Goal: Transaction & Acquisition: Purchase product/service

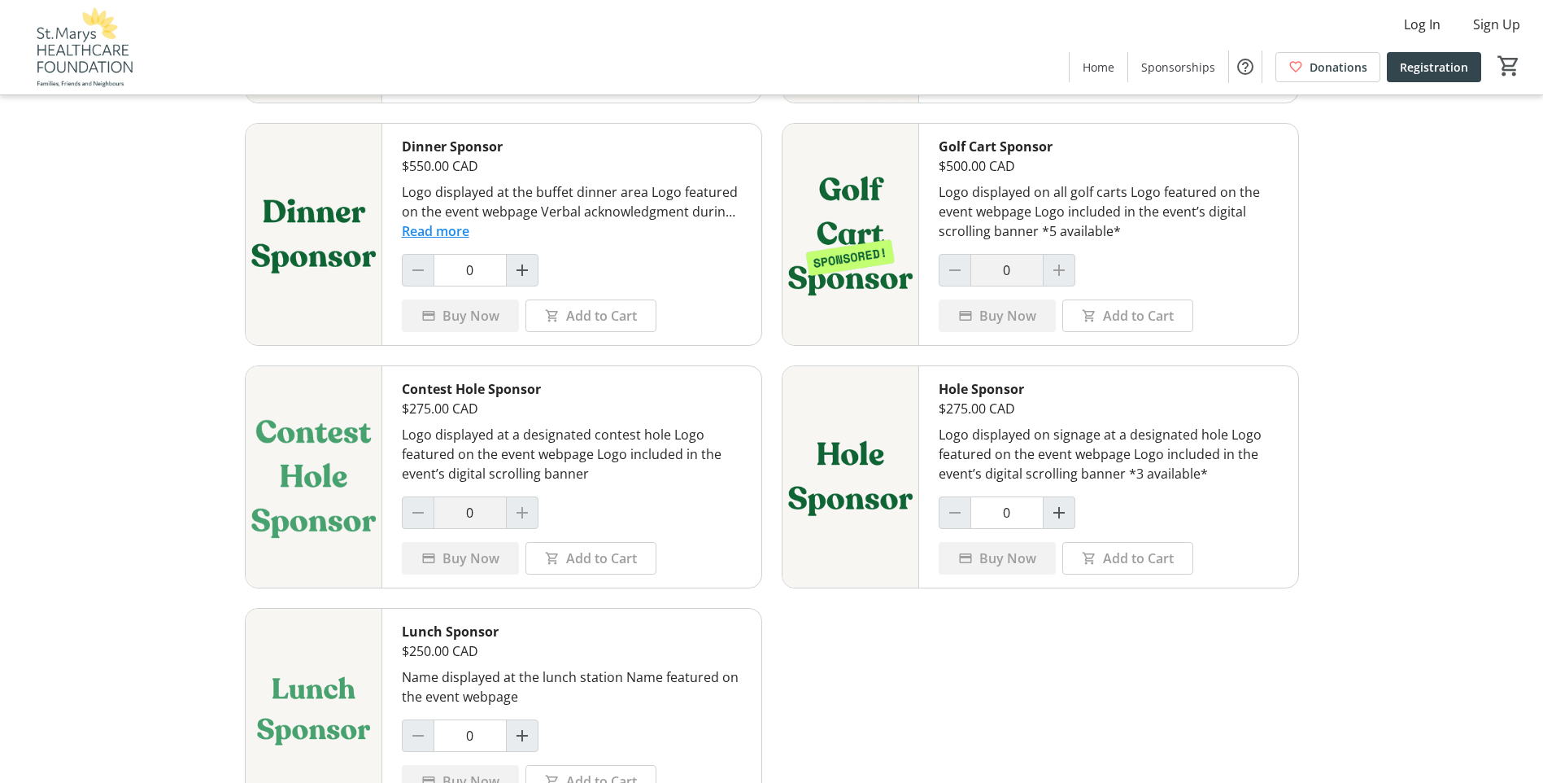
scroll to position [717, 0]
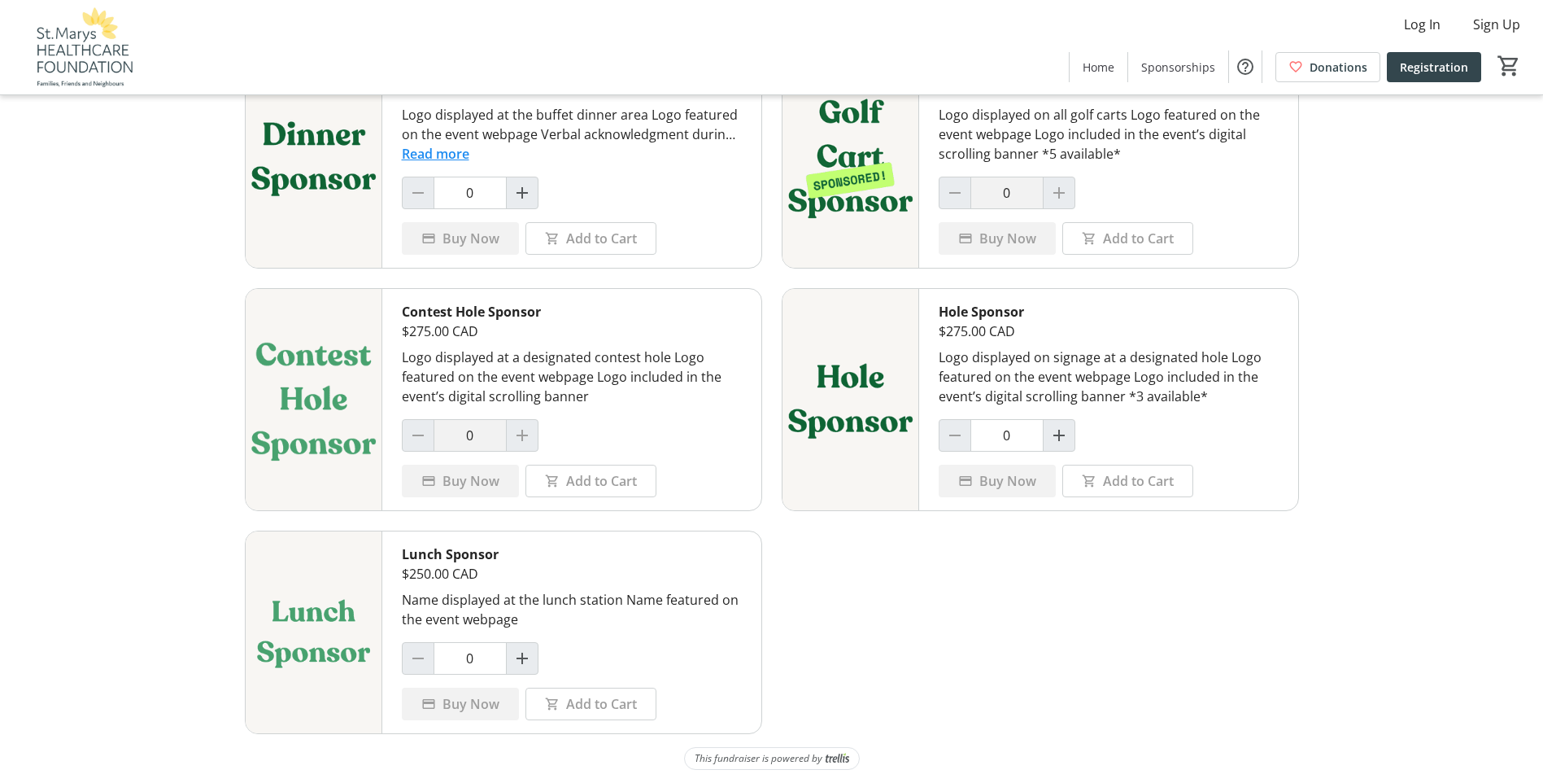
click at [1069, 538] on div "Title Sponsor $5,000.00 CAD Exclusive recognition as Presenting Sponsor (e.g., …" at bounding box center [772, 147] width 1054 height 1173
drag, startPoint x: 940, startPoint y: 364, endPoint x: 1073, endPoint y: 355, distance: 132.9
click at [1073, 355] on div "Hole Sponsor $275.00 CAD Logo displayed on signage at a designated hole Logo fe…" at bounding box center [1108, 399] width 379 height 221
drag, startPoint x: 1073, startPoint y: 355, endPoint x: 1087, endPoint y: 361, distance: 15.3
click at [1085, 358] on div "Logo displayed on signage at a designated hole Logo featured on the event webpa…" at bounding box center [1109, 376] width 340 height 59
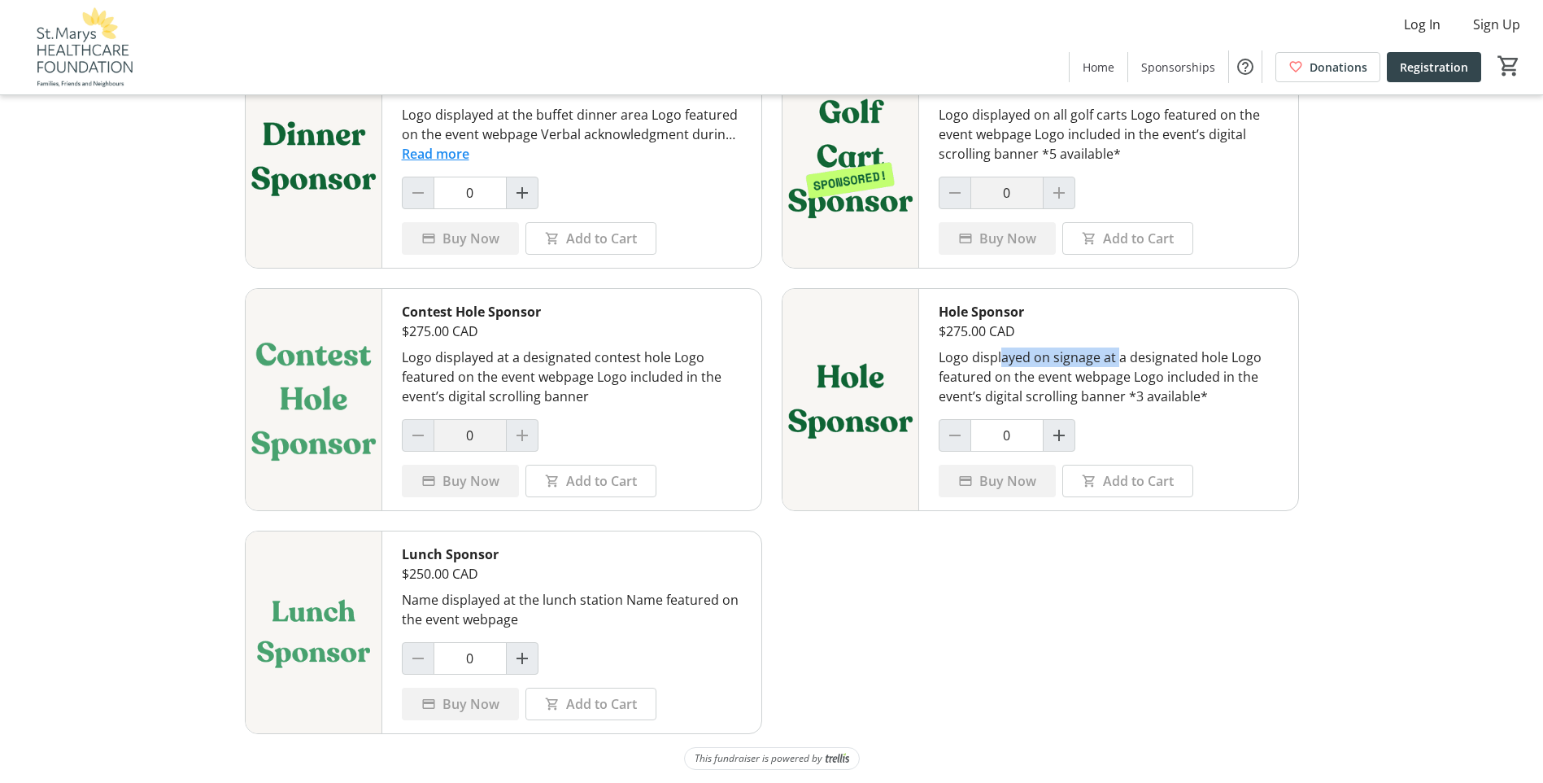
drag, startPoint x: 1037, startPoint y: 360, endPoint x: 1126, endPoint y: 358, distance: 88.7
click at [1126, 358] on div "Logo displayed on signage at a designated hole Logo featured on the event webpa…" at bounding box center [1109, 376] width 340 height 59
drag, startPoint x: 1126, startPoint y: 358, endPoint x: 1146, endPoint y: 362, distance: 20.7
click at [1146, 362] on div "Logo displayed on signage at a designated hole Logo featured on the event webpa…" at bounding box center [1109, 376] width 340 height 59
drag, startPoint x: 1146, startPoint y: 362, endPoint x: 1191, endPoint y: 351, distance: 46.2
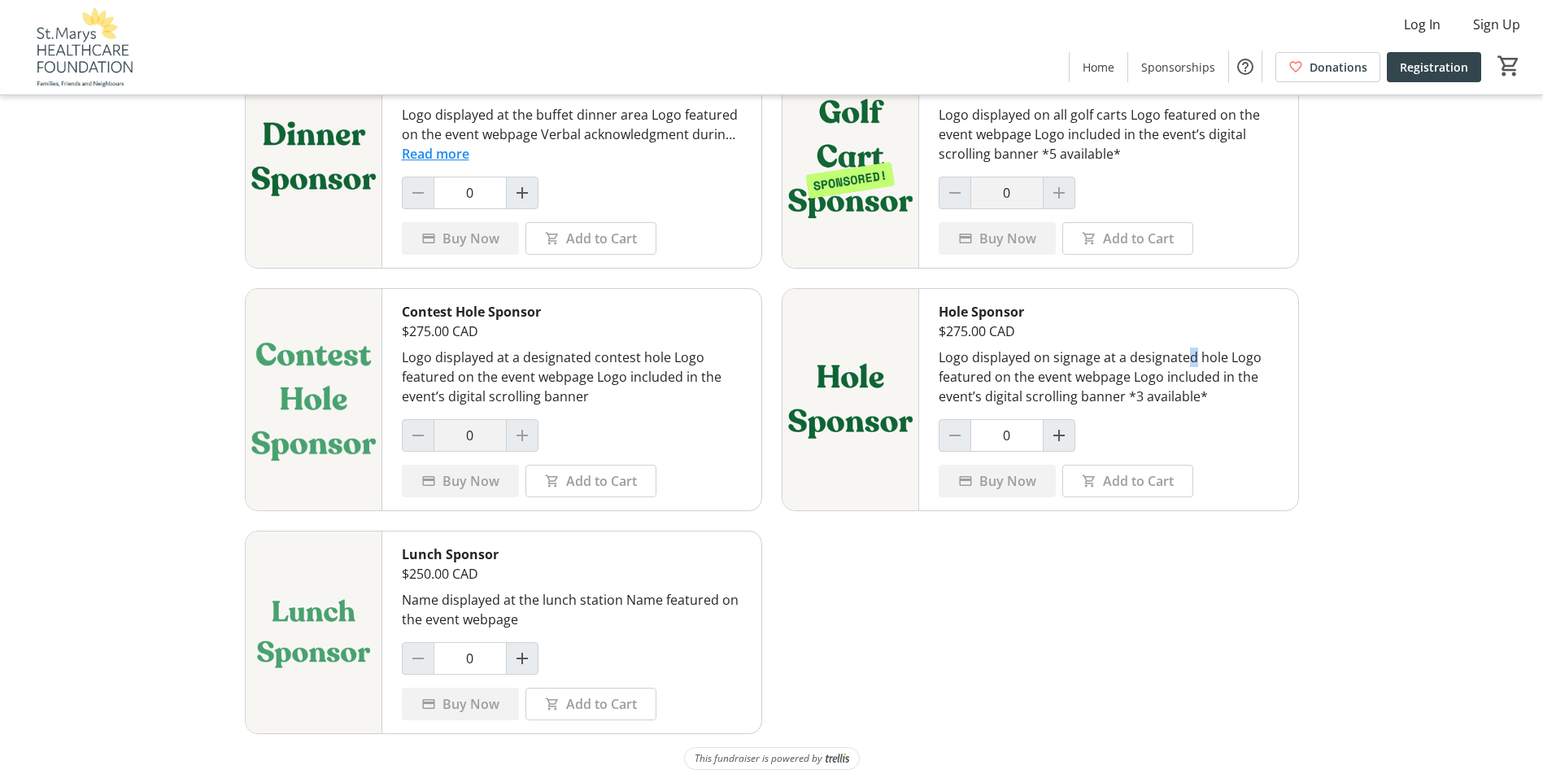
click at [1191, 351] on div "Logo displayed on signage at a designated hole Logo featured on the event webpa…" at bounding box center [1109, 376] width 340 height 59
drag, startPoint x: 1539, startPoint y: 565, endPoint x: 1541, endPoint y: 574, distance: 9.9
click at [1541, 574] on tr-shared-ui-items-page-ui "2025 Golf Sponsorship Opportunities We’re excited to offer a variety of sponsor…" at bounding box center [771, 32] width 1543 height 1499
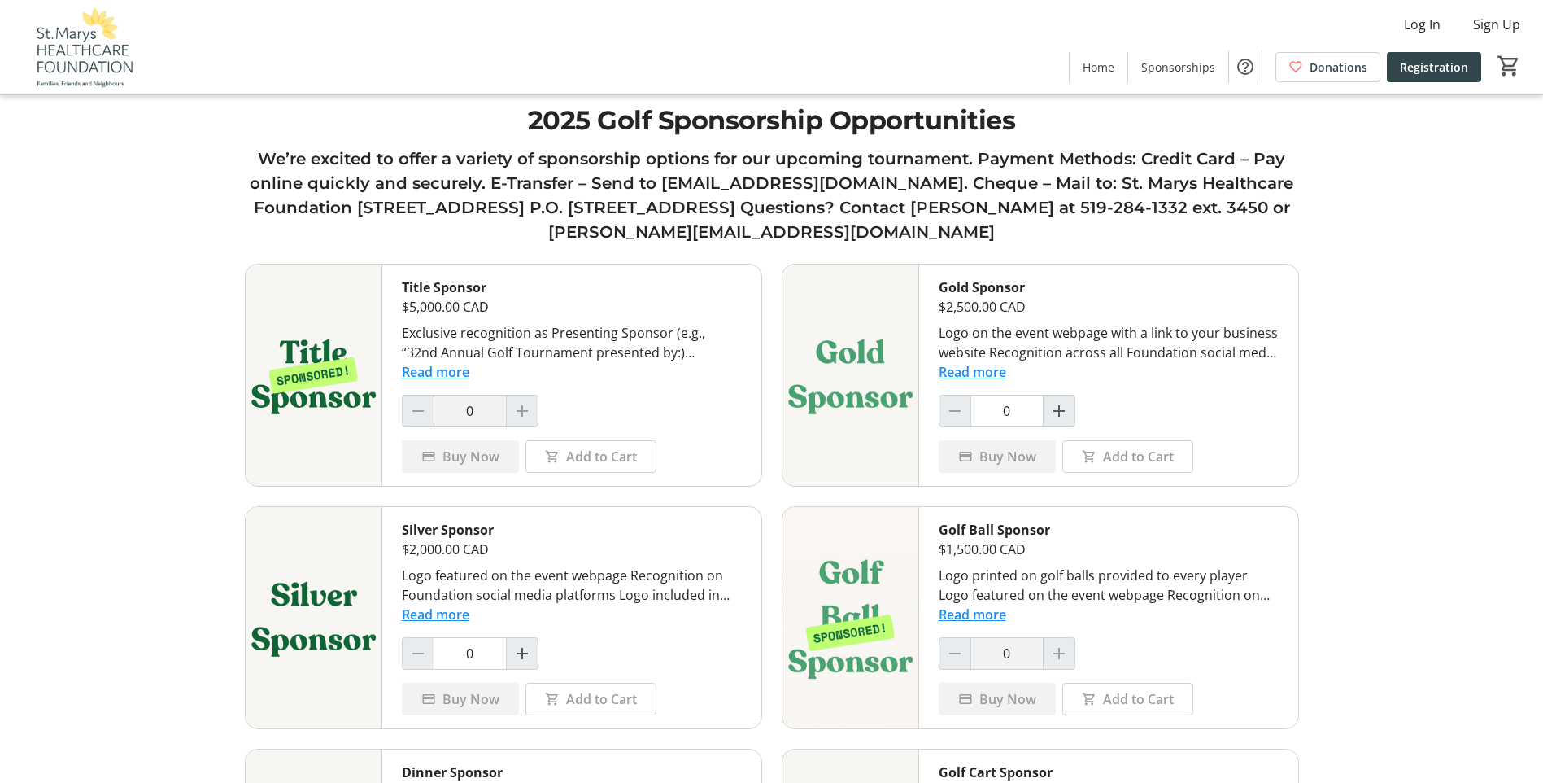
scroll to position [0, 0]
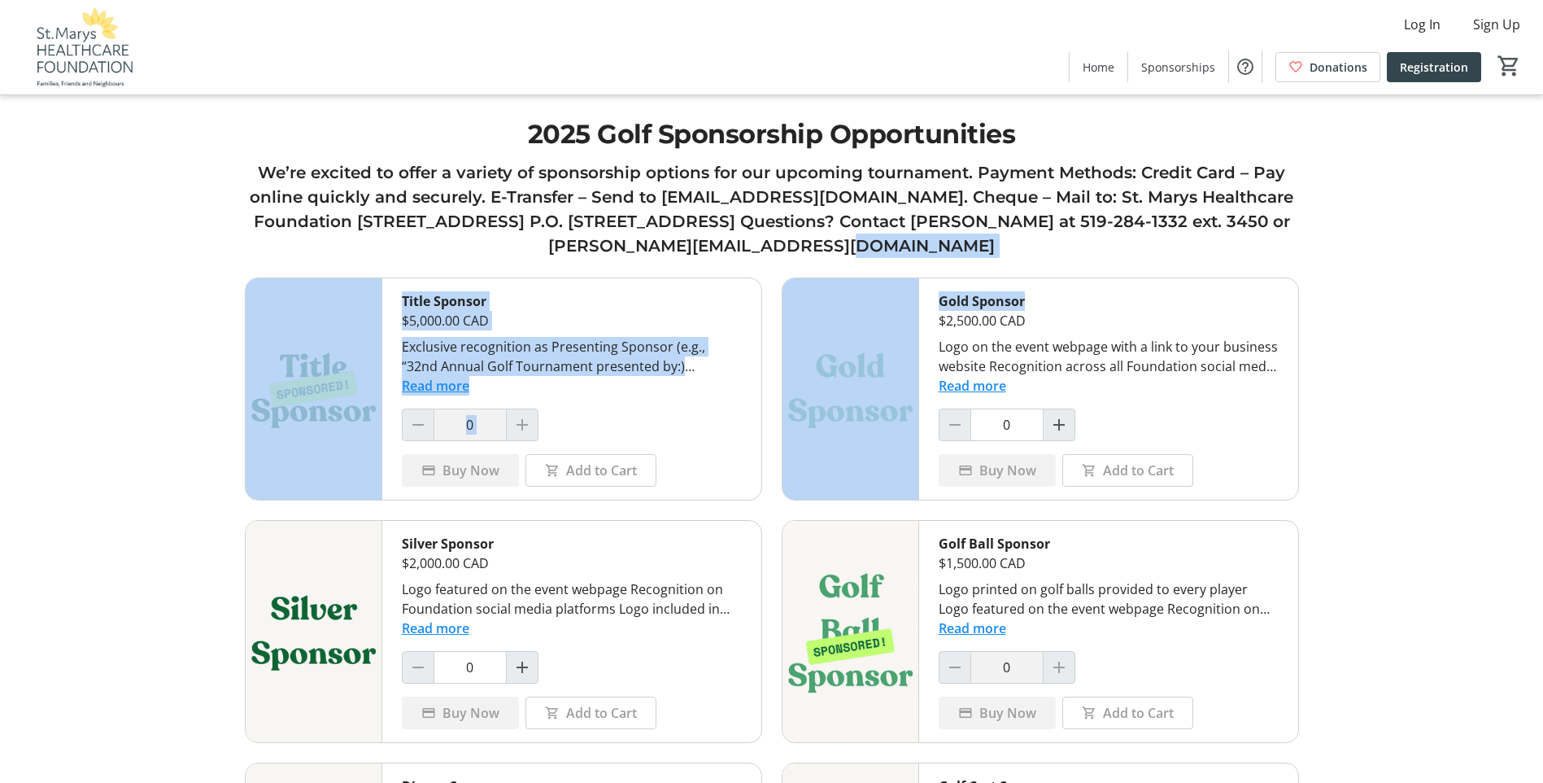
drag, startPoint x: 1040, startPoint y: 262, endPoint x: 738, endPoint y: 245, distance: 302.3
click at [738, 245] on div "2025 Golf Sponsorship Opportunities We’re excited to offer a variety of sponsor…" at bounding box center [772, 749] width 1074 height 1499
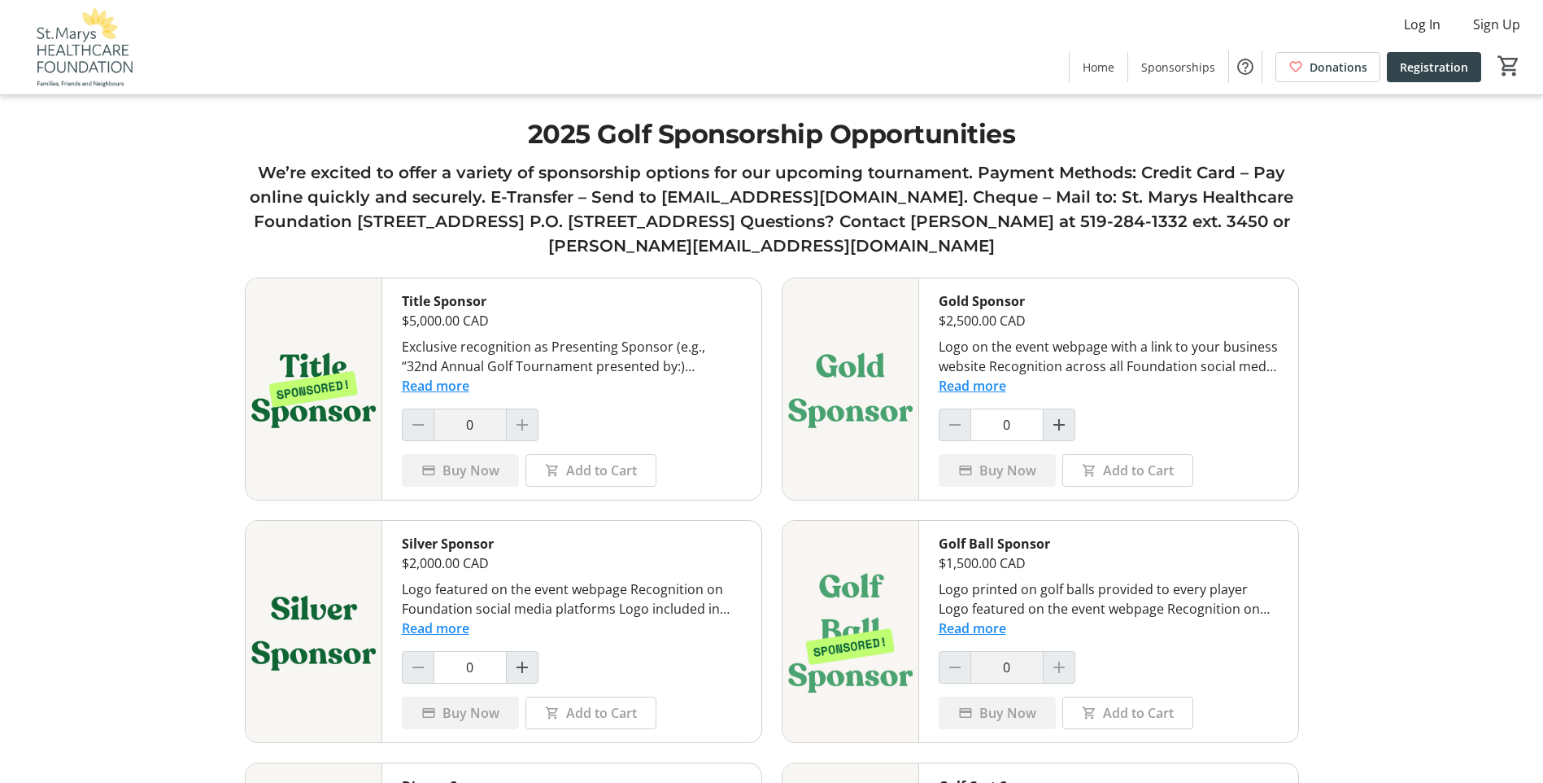
drag, startPoint x: 738, startPoint y: 245, endPoint x: 666, endPoint y: 247, distance: 71.6
click at [729, 246] on h3 "We’re excited to offer a variety of sponsorship options for our upcoming tourna…" at bounding box center [772, 209] width 1054 height 98
drag, startPoint x: 675, startPoint y: 246, endPoint x: 1009, endPoint y: 242, distance: 334.3
click at [1009, 242] on h3 "We’re excited to offer a variety of sponsorship options for our upcoming tourna…" at bounding box center [772, 209] width 1054 height 98
drag, startPoint x: 1009, startPoint y: 242, endPoint x: 973, endPoint y: 243, distance: 36.6
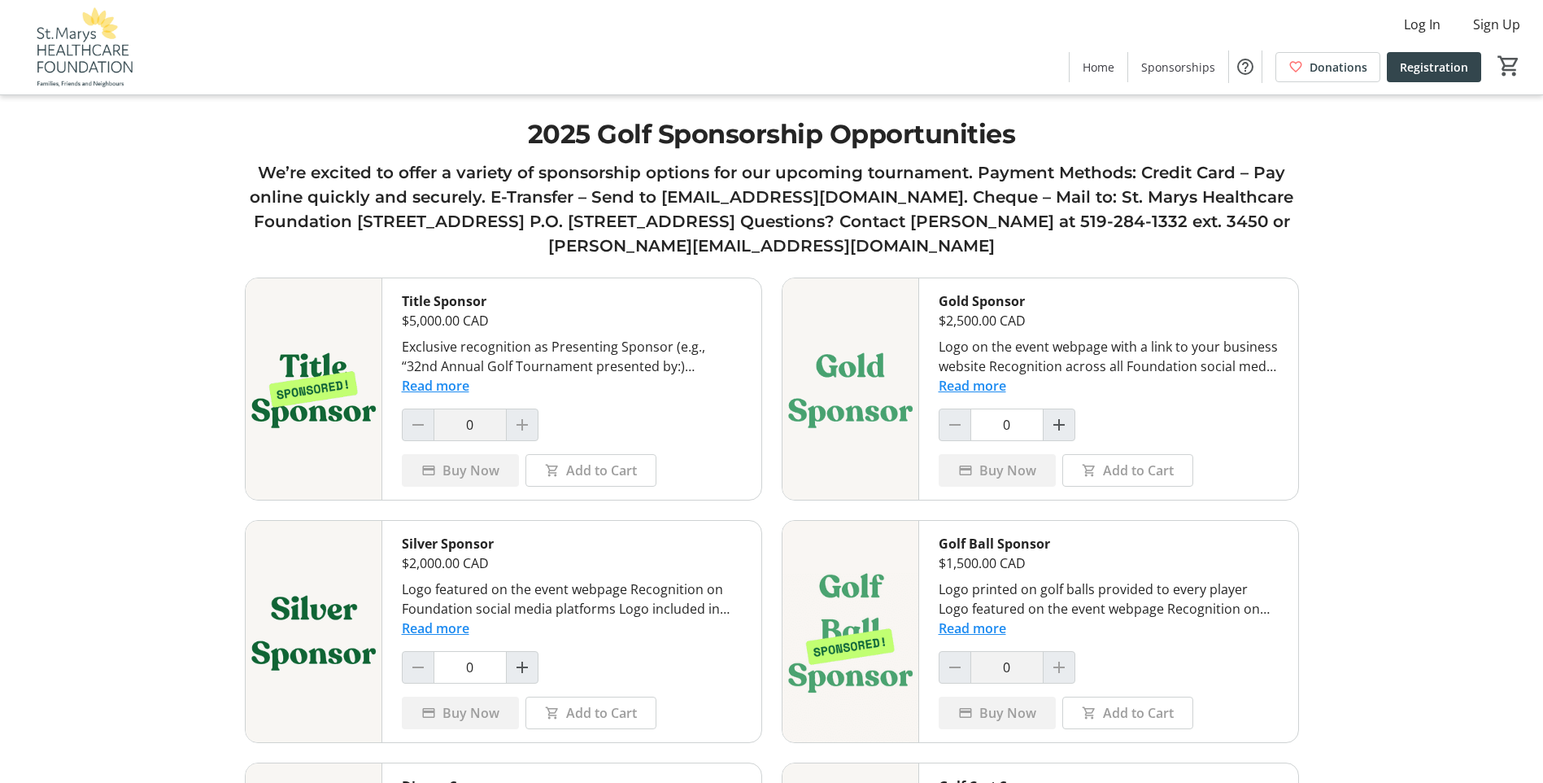
copy h3 "[PERSON_NAME][EMAIL_ADDRESS][DOMAIN_NAME]"
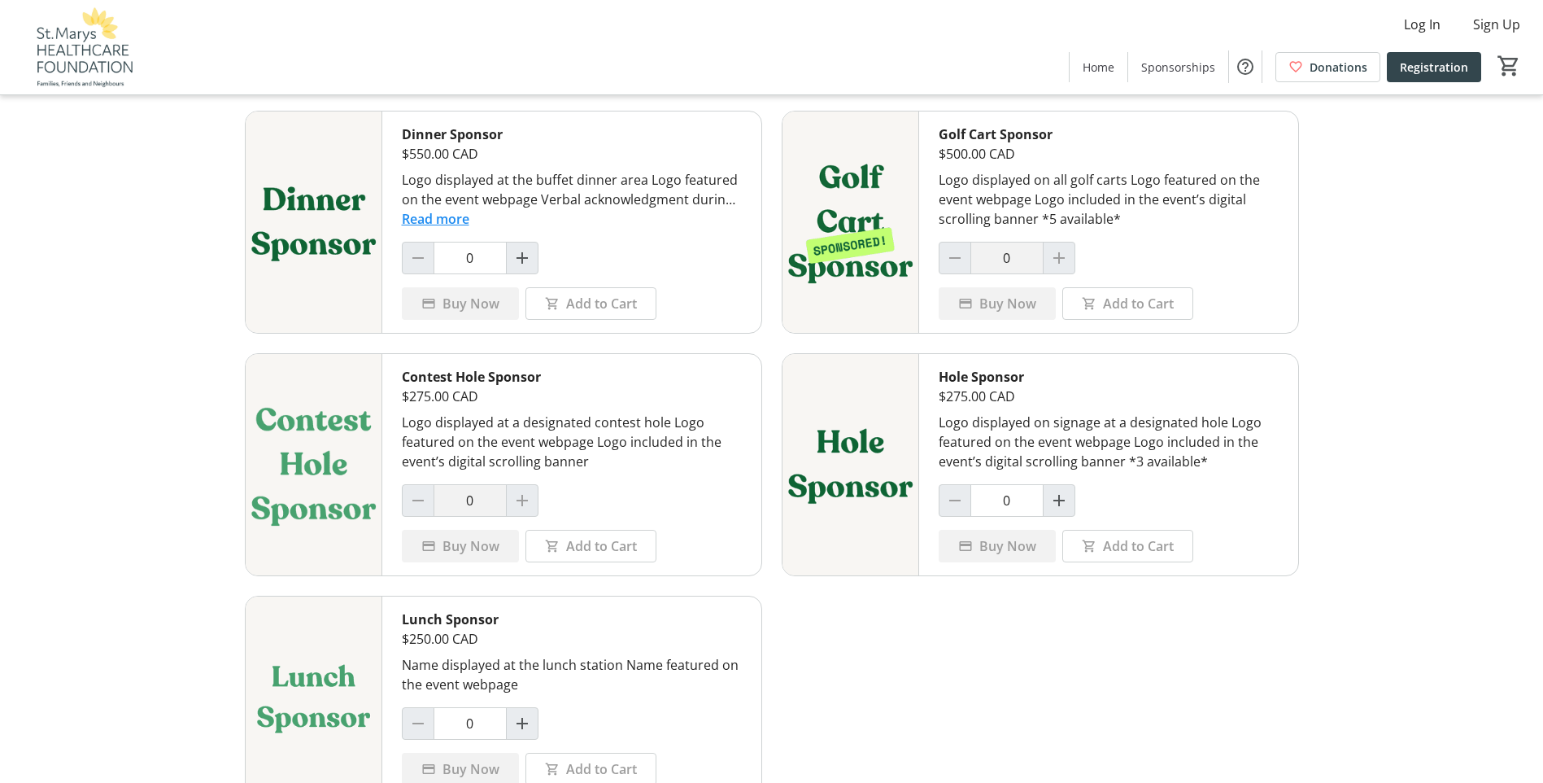
scroll to position [717, 0]
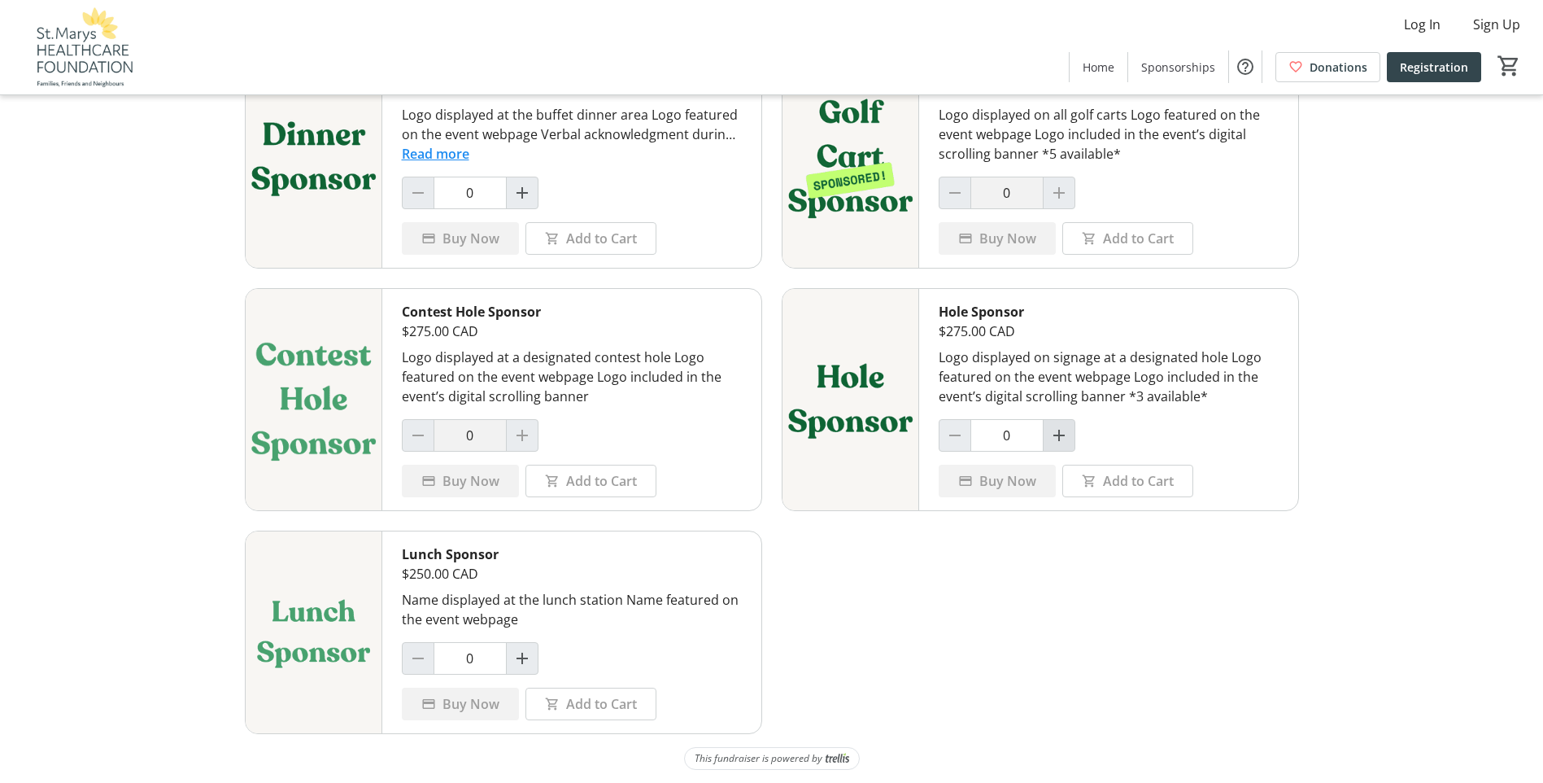
click at [1069, 444] on span "Increment by one" at bounding box center [1059, 435] width 31 height 31
type input "1"
drag, startPoint x: 527, startPoint y: 644, endPoint x: 520, endPoint y: 656, distance: 13.5
click at [523, 649] on button "Increment by one" at bounding box center [522, 658] width 31 height 31
type input "1"
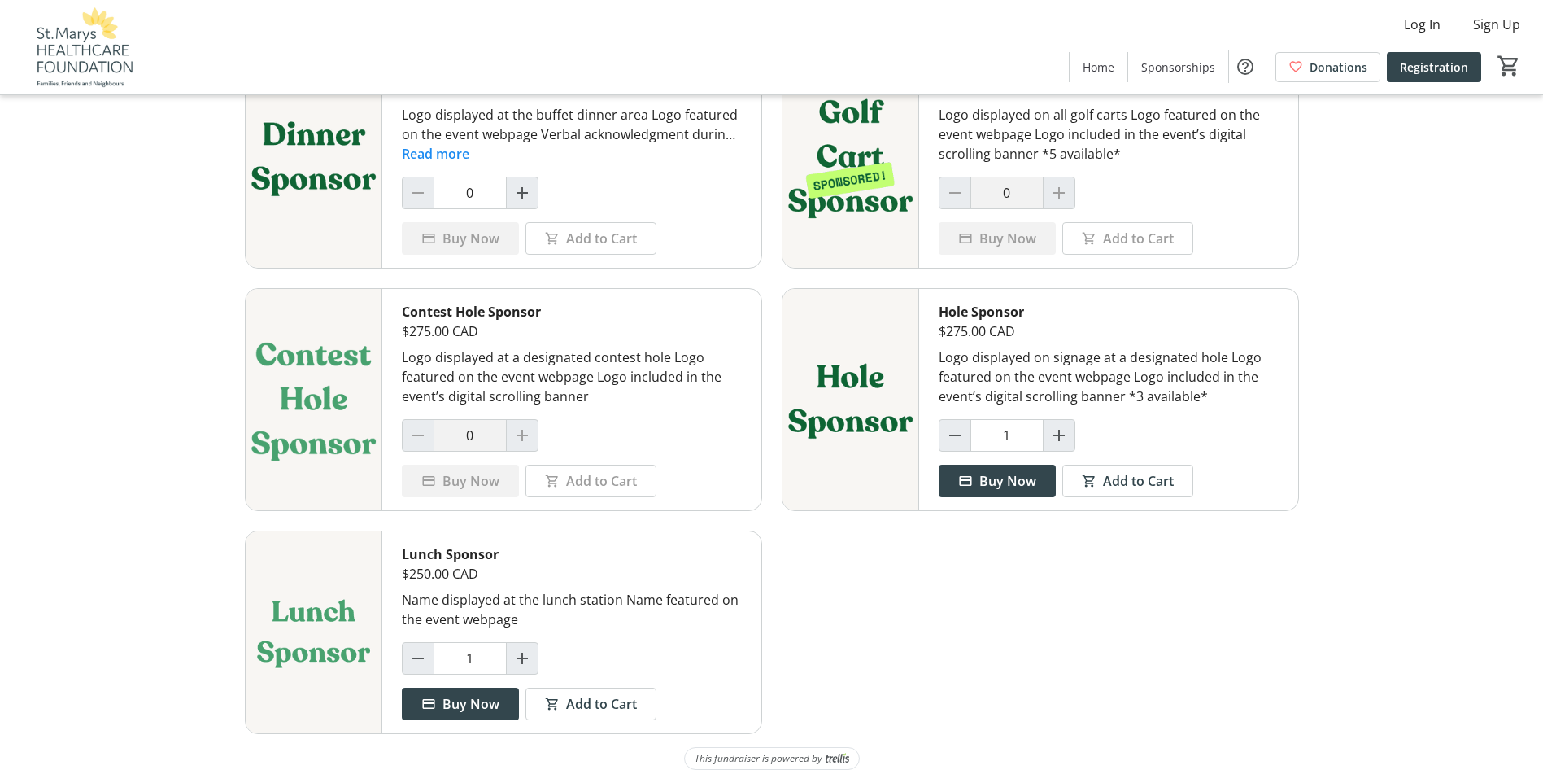
click at [953, 438] on mat-icon "Decrement by one" at bounding box center [955, 435] width 20 height 20
type input "0"
click at [479, 704] on span "Buy Now" at bounding box center [471, 704] width 57 height 20
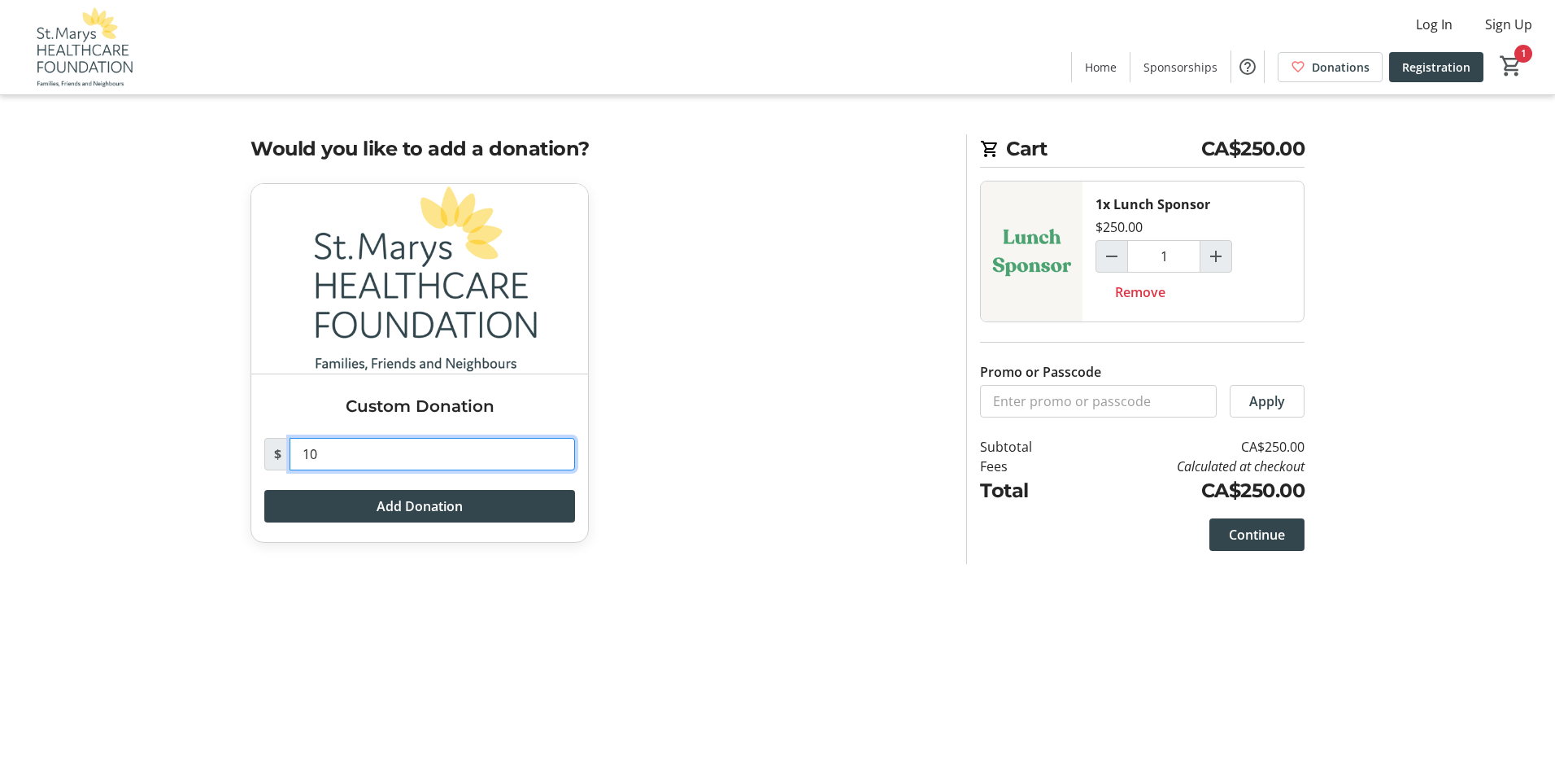
click at [353, 442] on input "10" at bounding box center [433, 454] width 286 height 33
type input "1"
click at [1270, 534] on span "Continue" at bounding box center [1257, 535] width 56 height 20
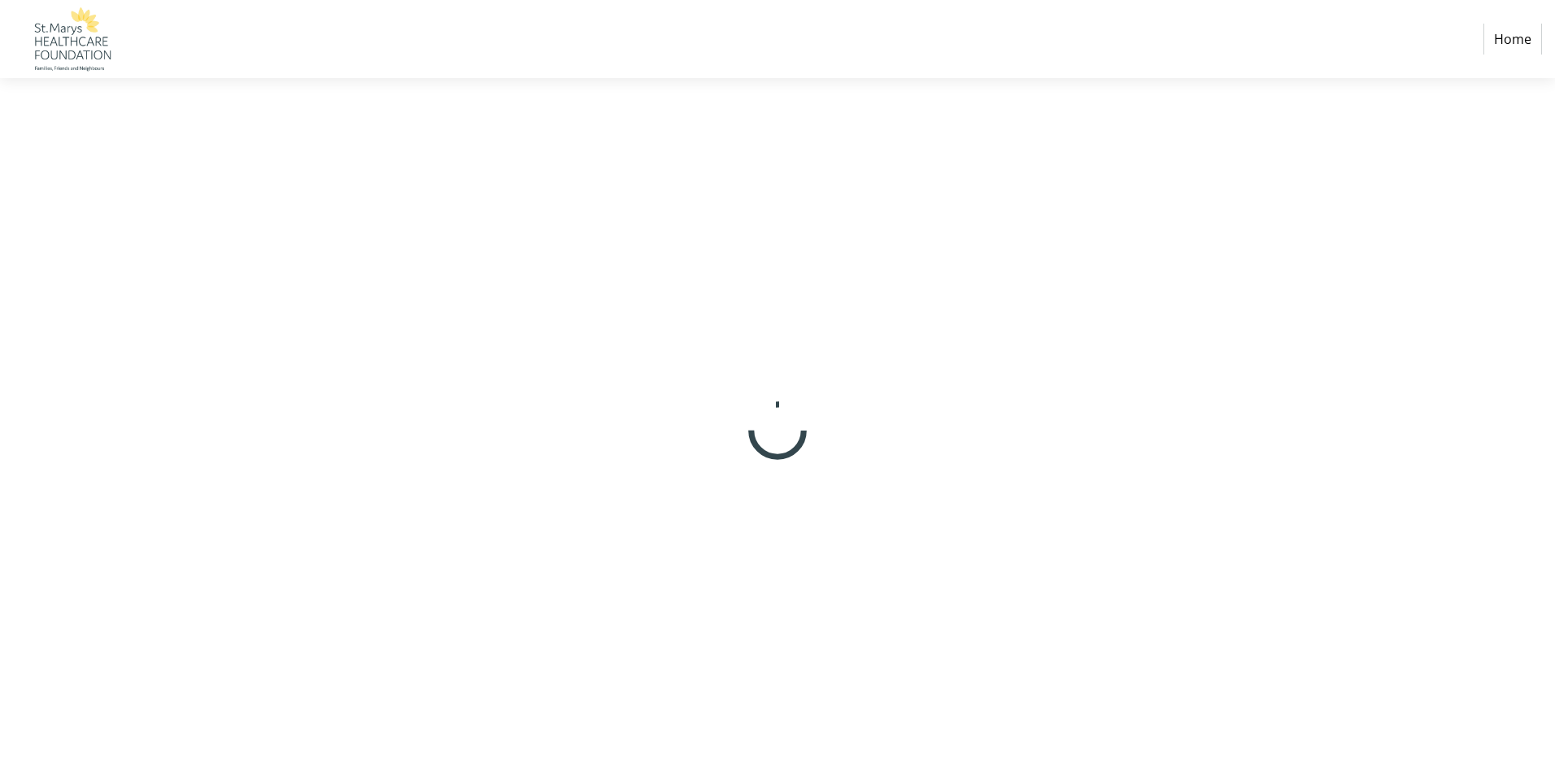
select select "CA"
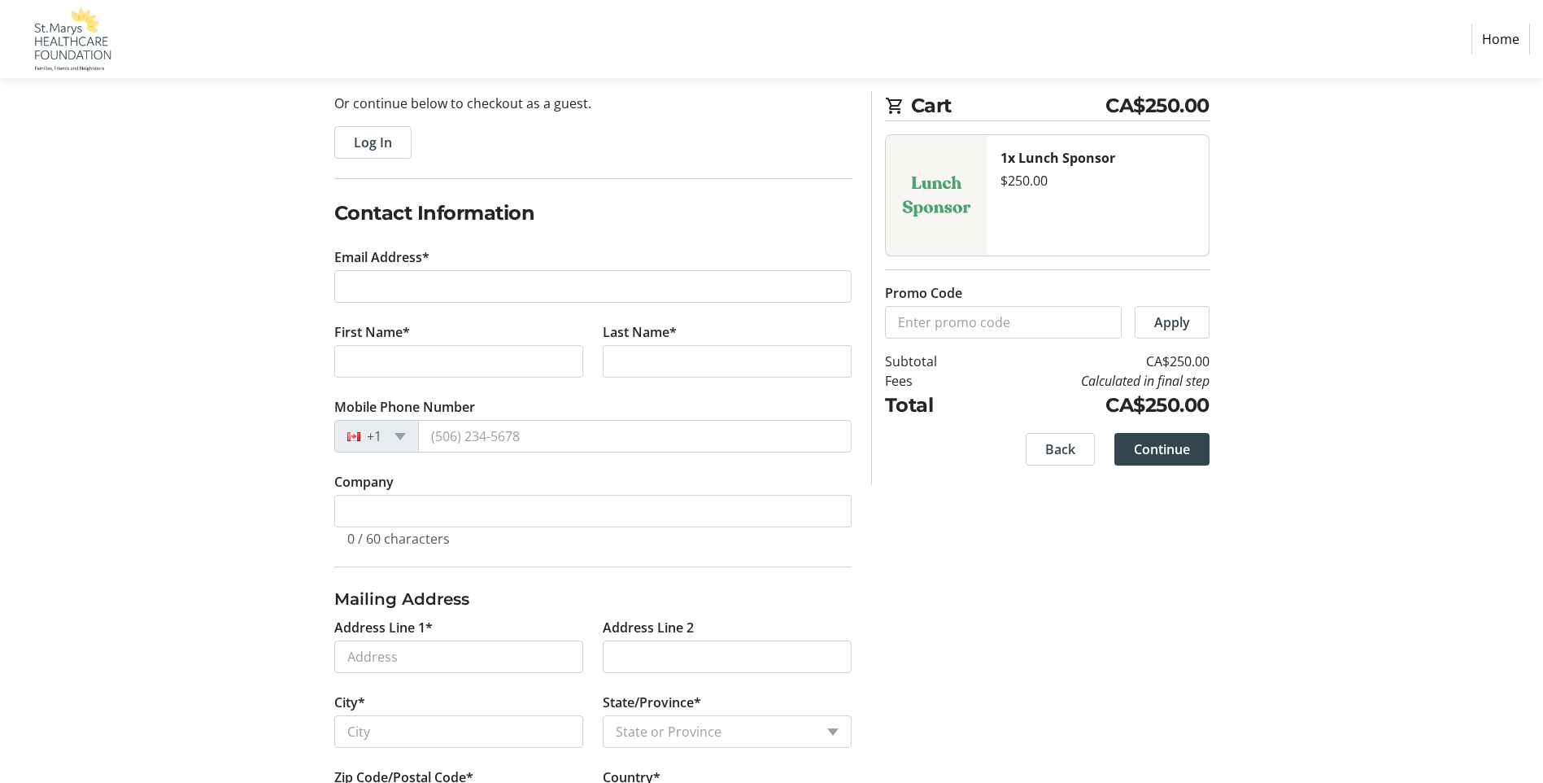
scroll to position [163, 0]
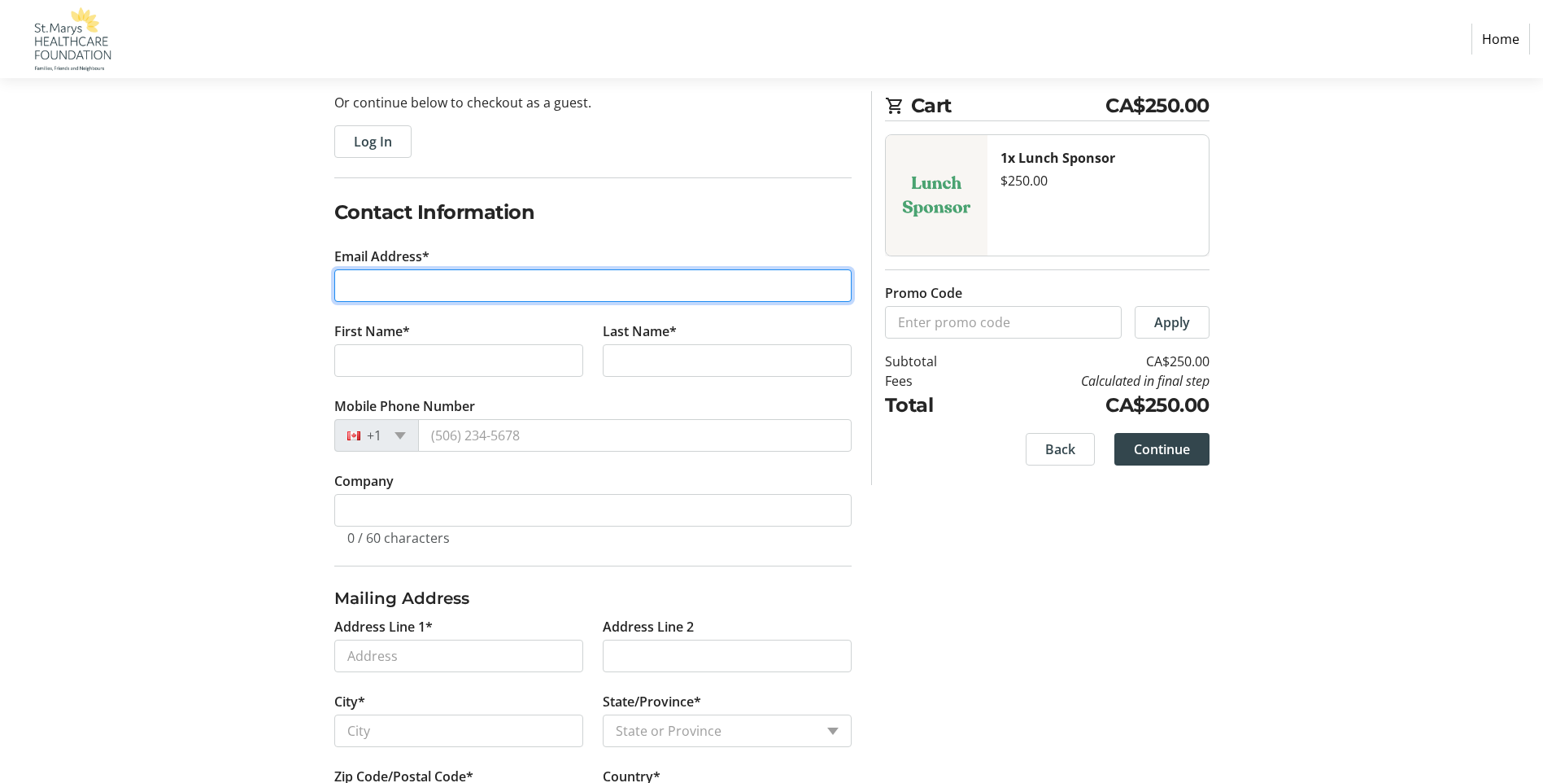
click at [547, 286] on input "Email Address*" at bounding box center [592, 285] width 517 height 33
type input "[EMAIL_ADDRESS][DOMAIN_NAME]"
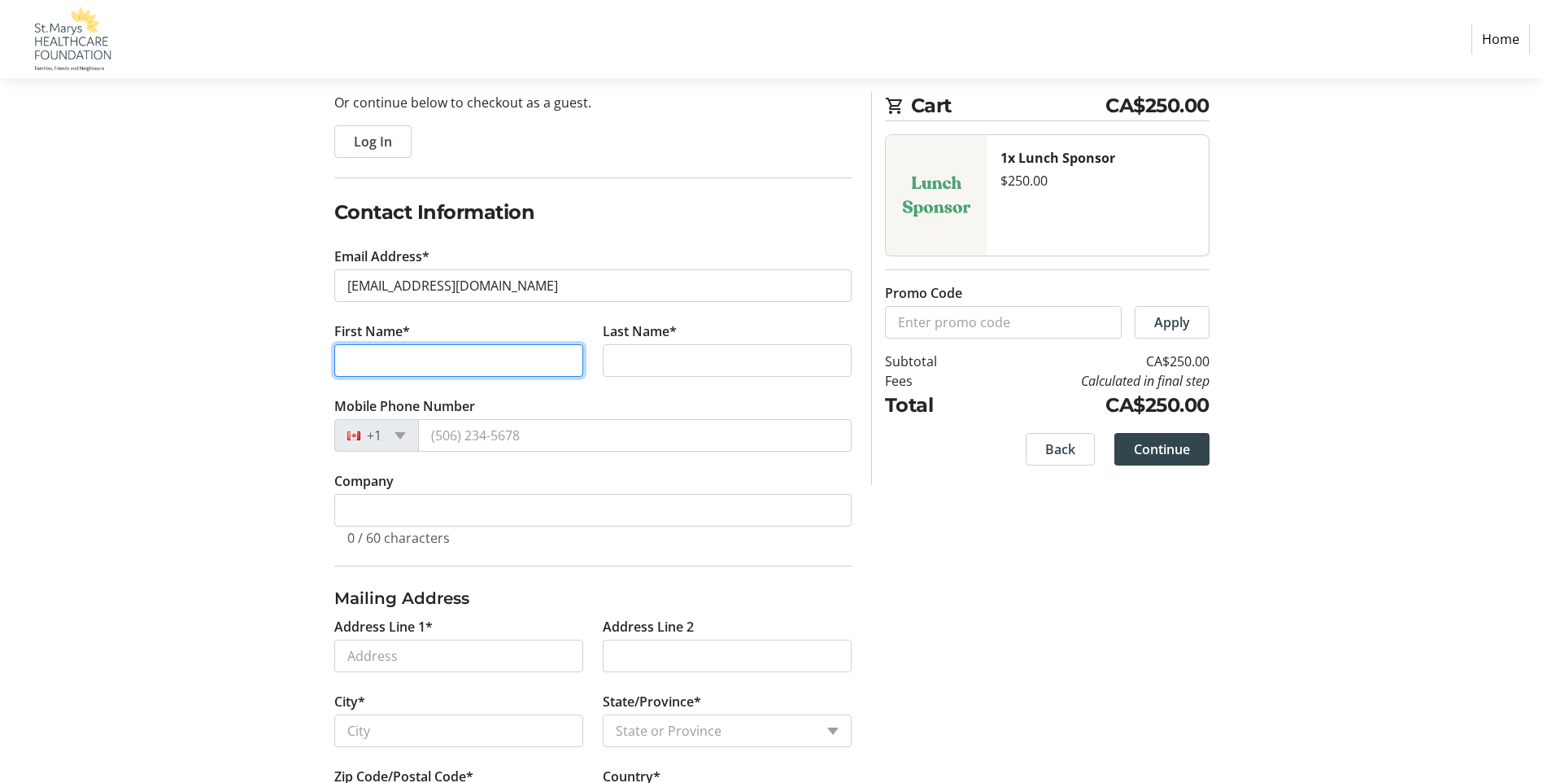
type input "[PERSON_NAME]"
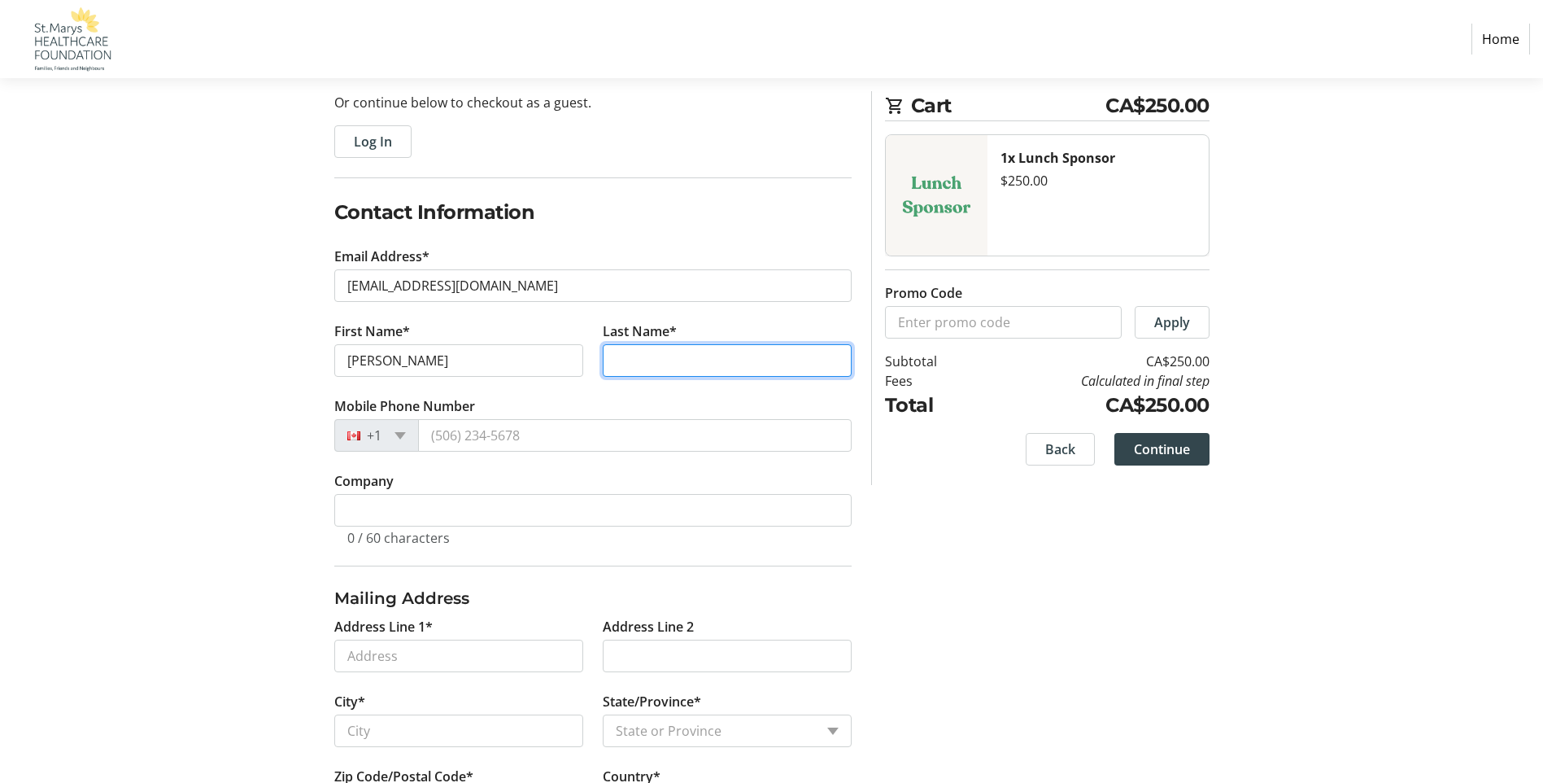
type input "Sharp"
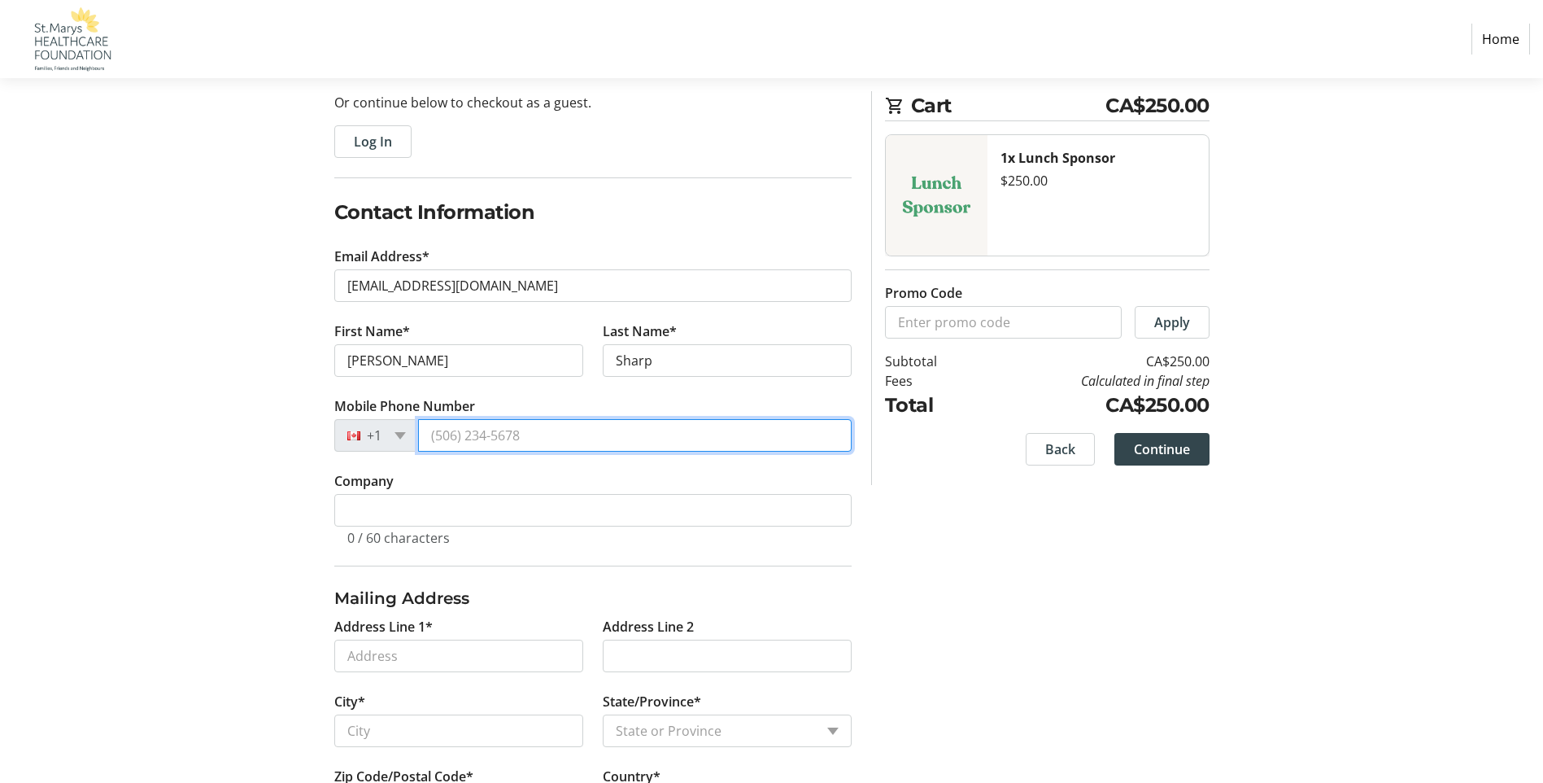
type input "[PHONE_NUMBER]"
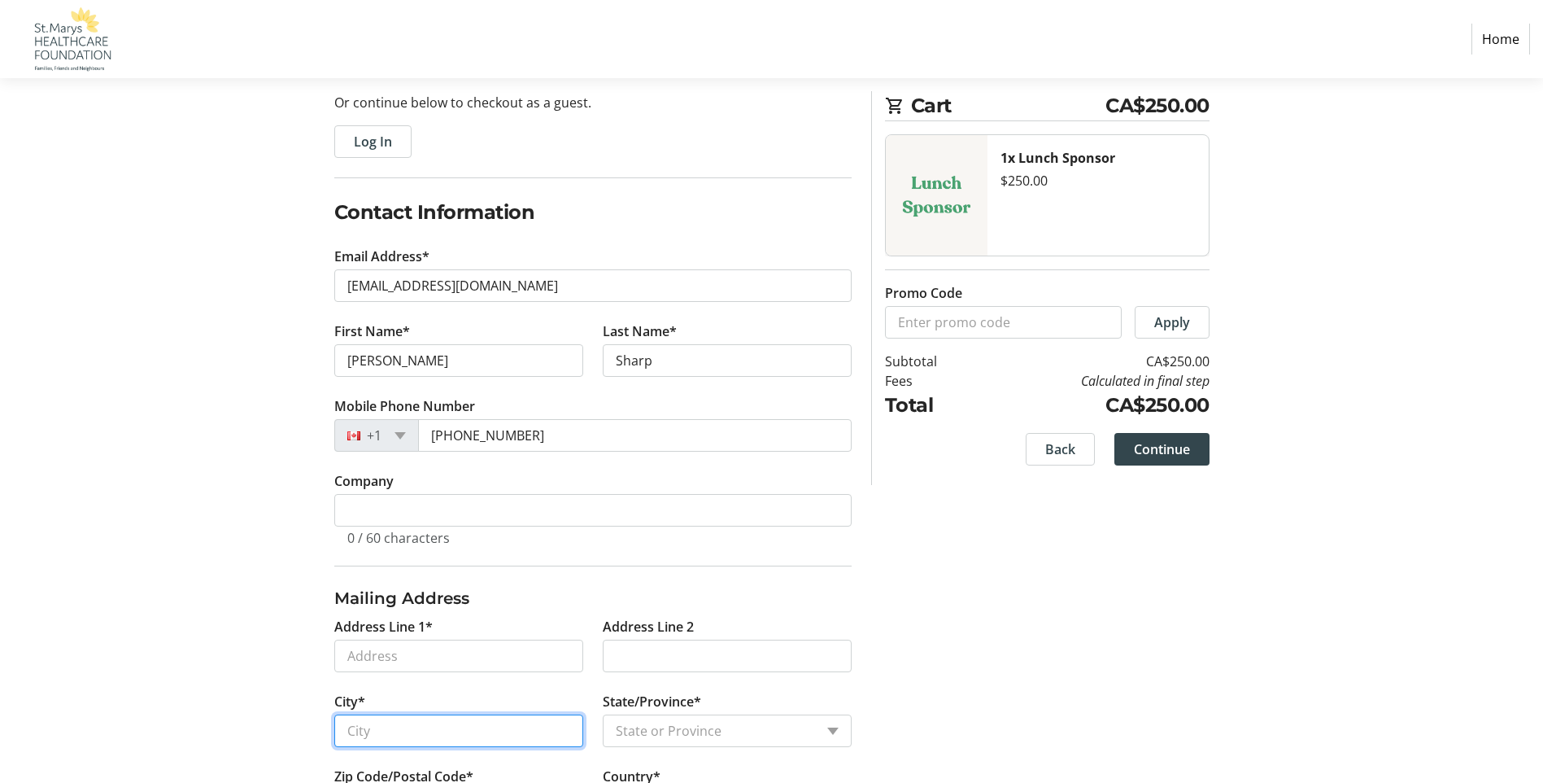
type input "Baden"
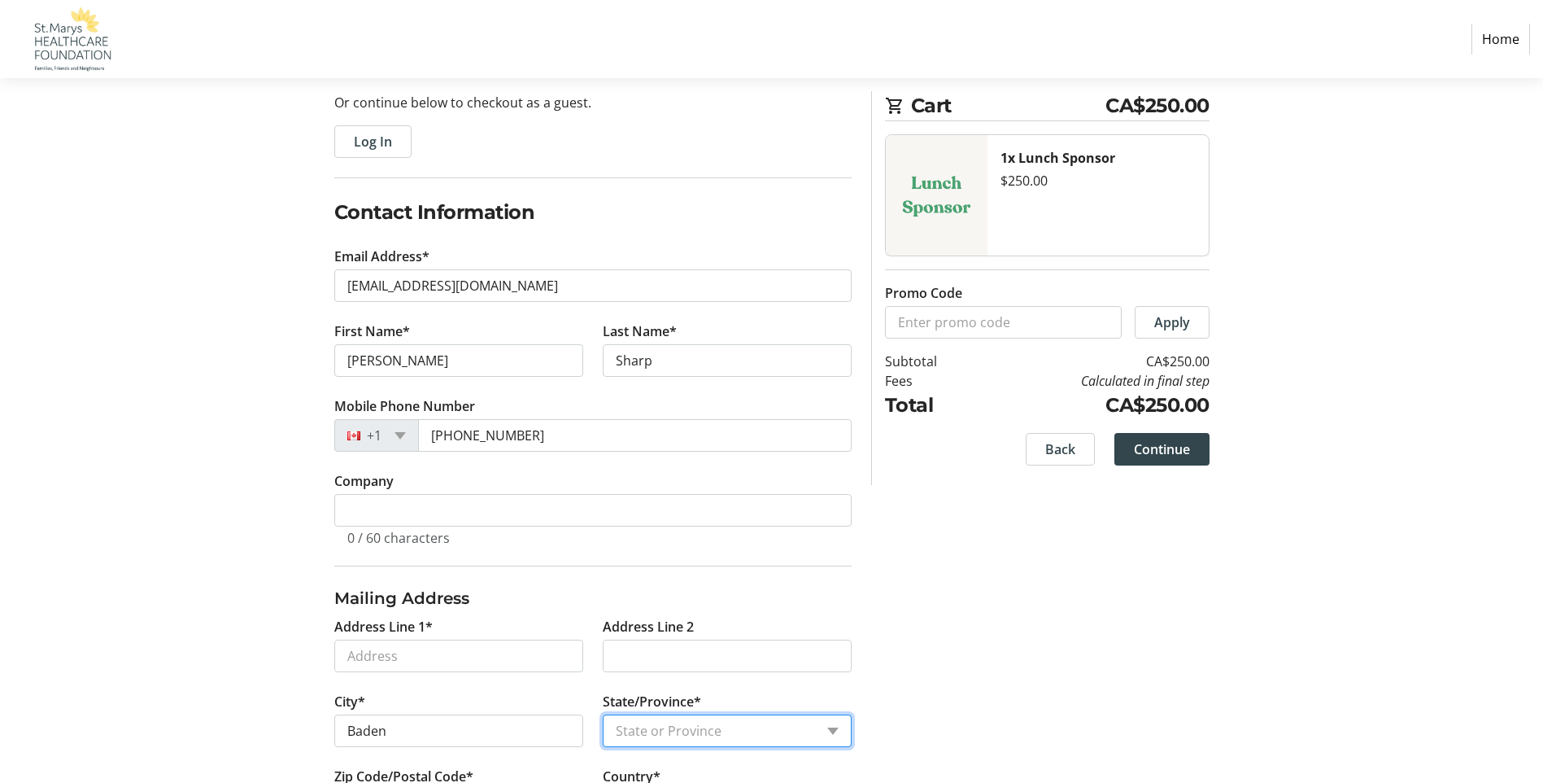
select select "ON"
type input "N3A4R5"
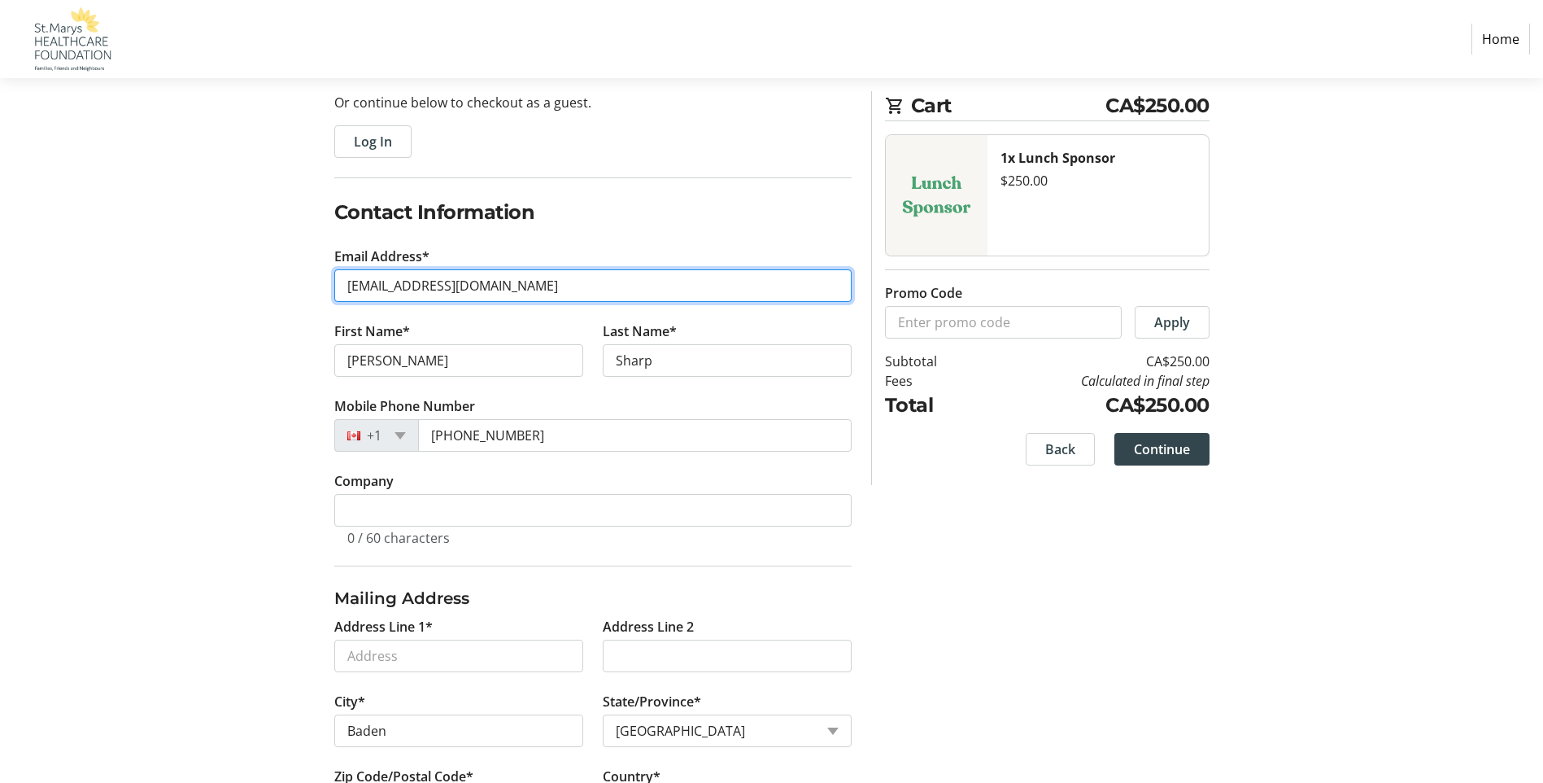
scroll to position [241, 0]
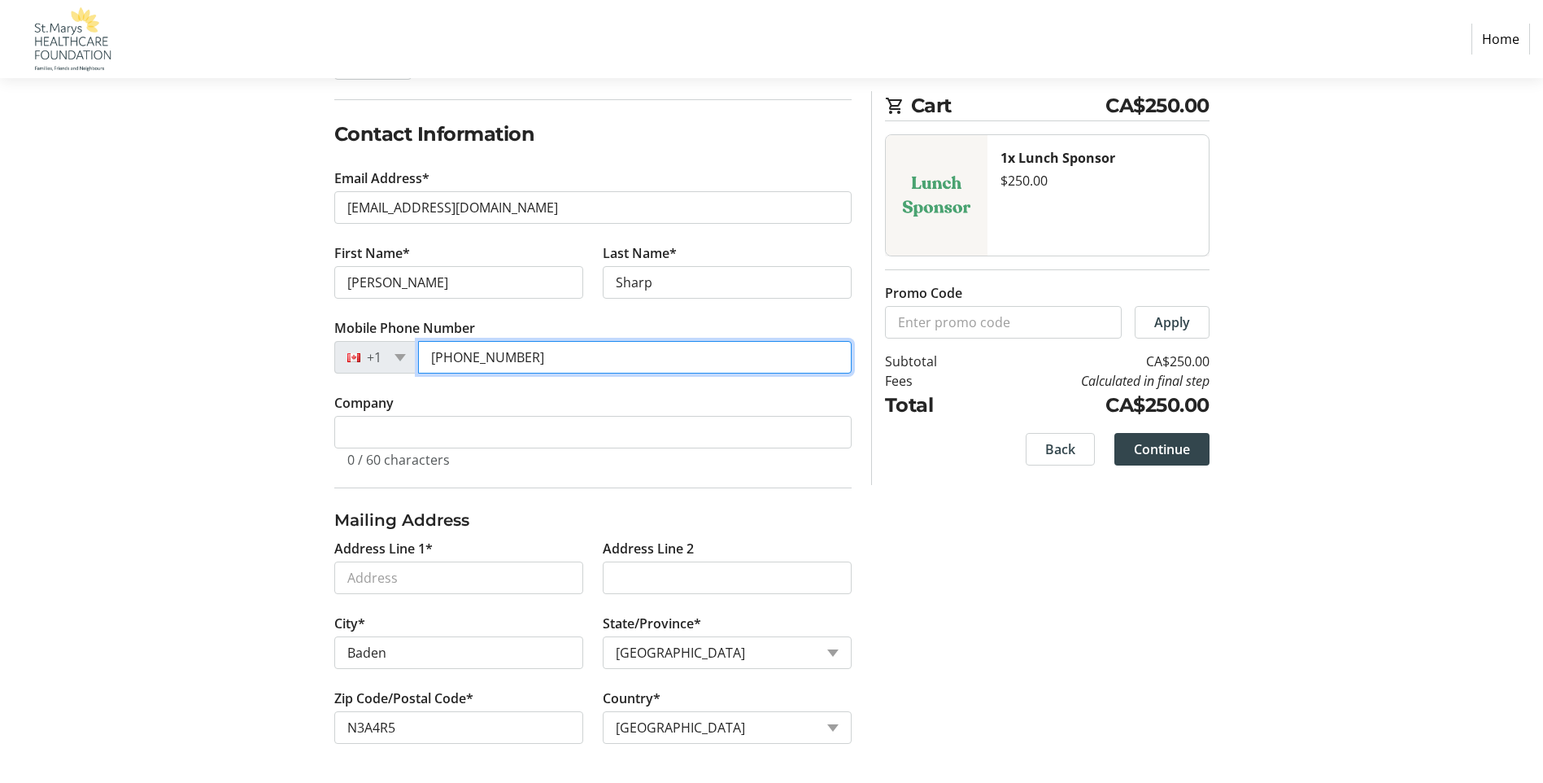
click at [528, 352] on input "[PHONE_NUMBER]" at bounding box center [635, 357] width 434 height 33
click at [526, 352] on input "[PHONE_NUMBER]" at bounding box center [635, 357] width 434 height 33
type input "[PHONE_NUMBER]"
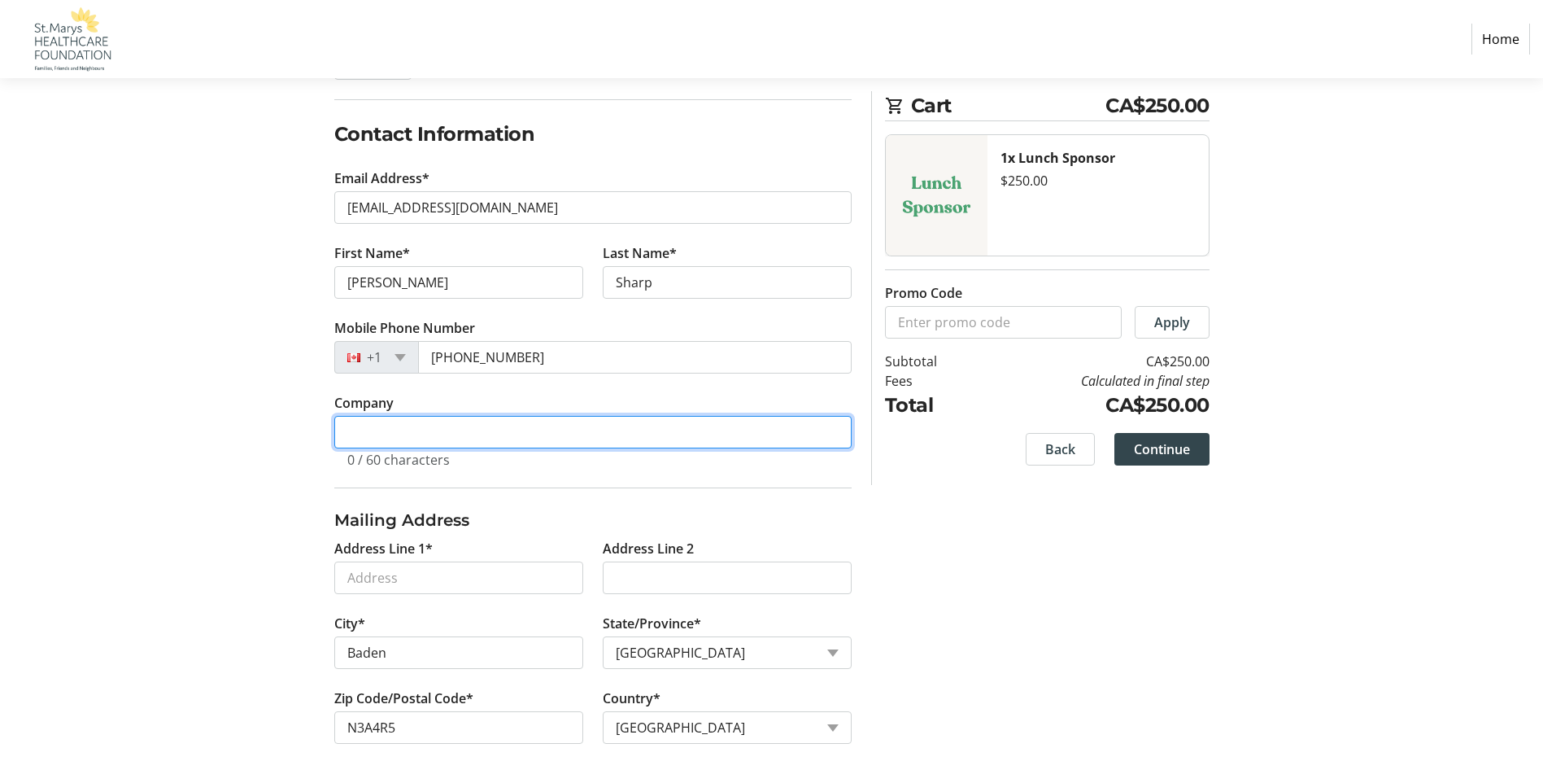
click at [417, 430] on input "Company" at bounding box center [592, 432] width 517 height 33
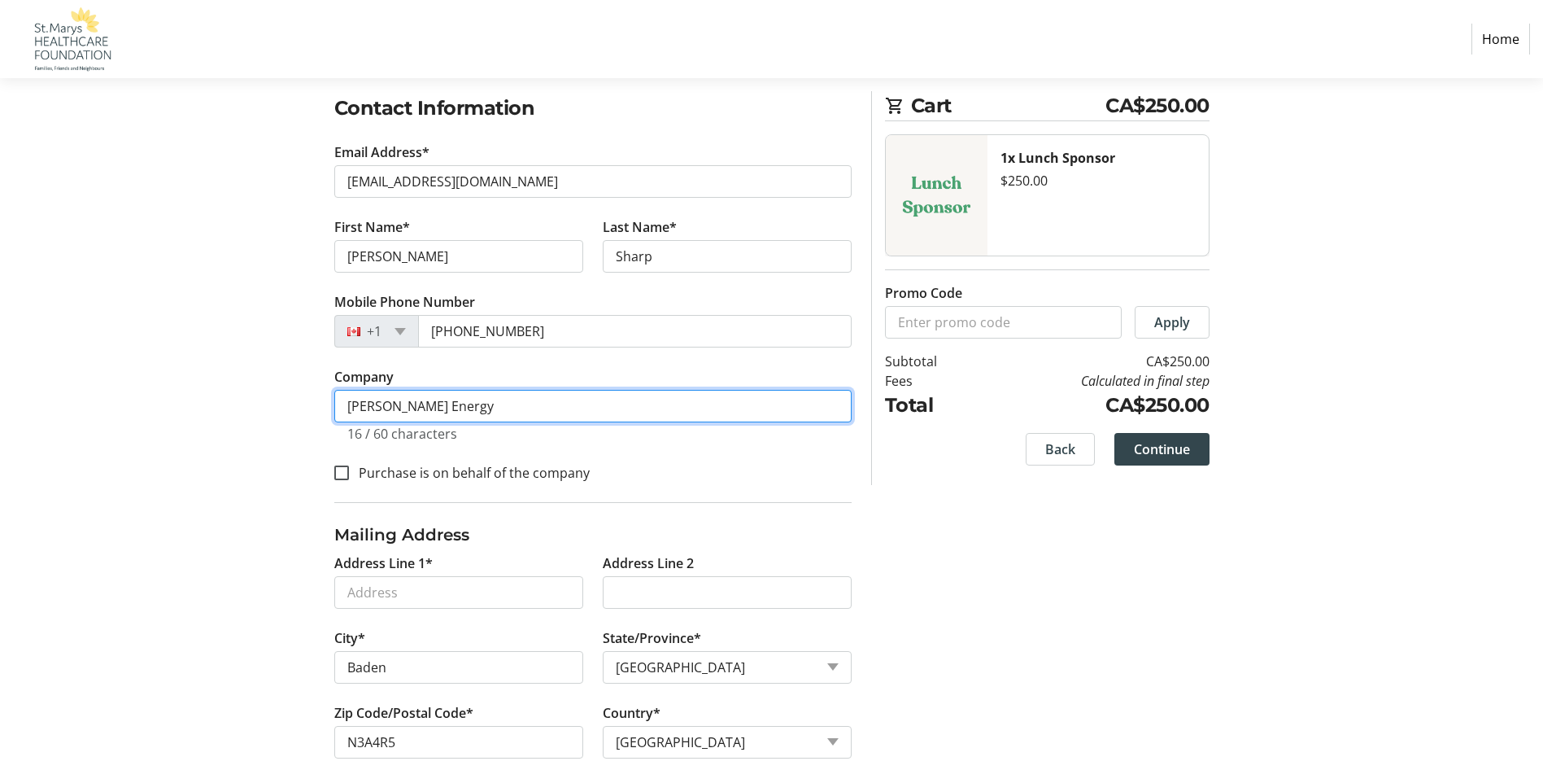
scroll to position [281, 0]
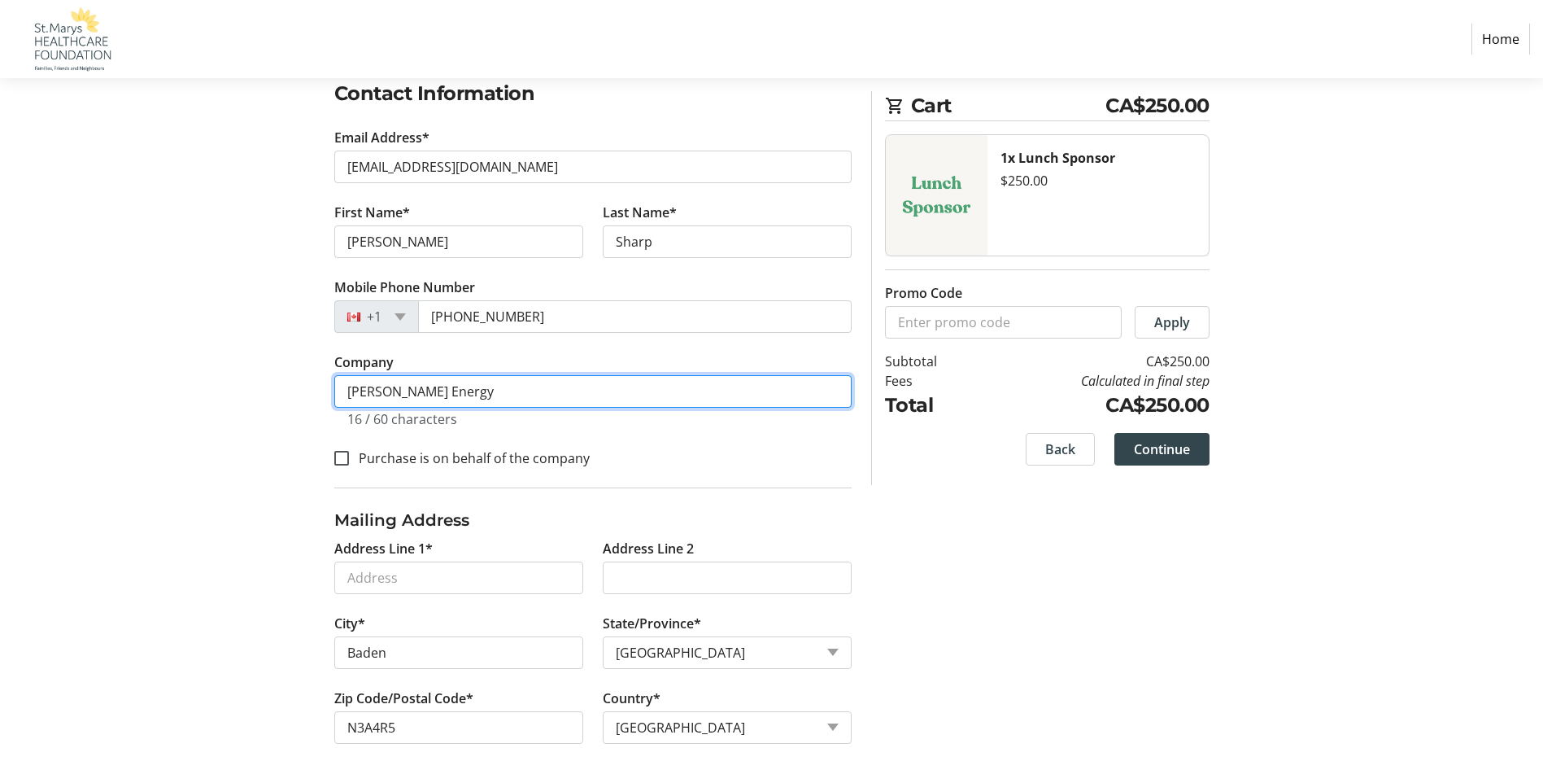
type input "[PERSON_NAME] Energy"
click at [505, 457] on label "Purchase is on behalf of the company" at bounding box center [469, 458] width 241 height 20
click at [349, 457] on input "Purchase is on behalf of the company" at bounding box center [341, 458] width 15 height 15
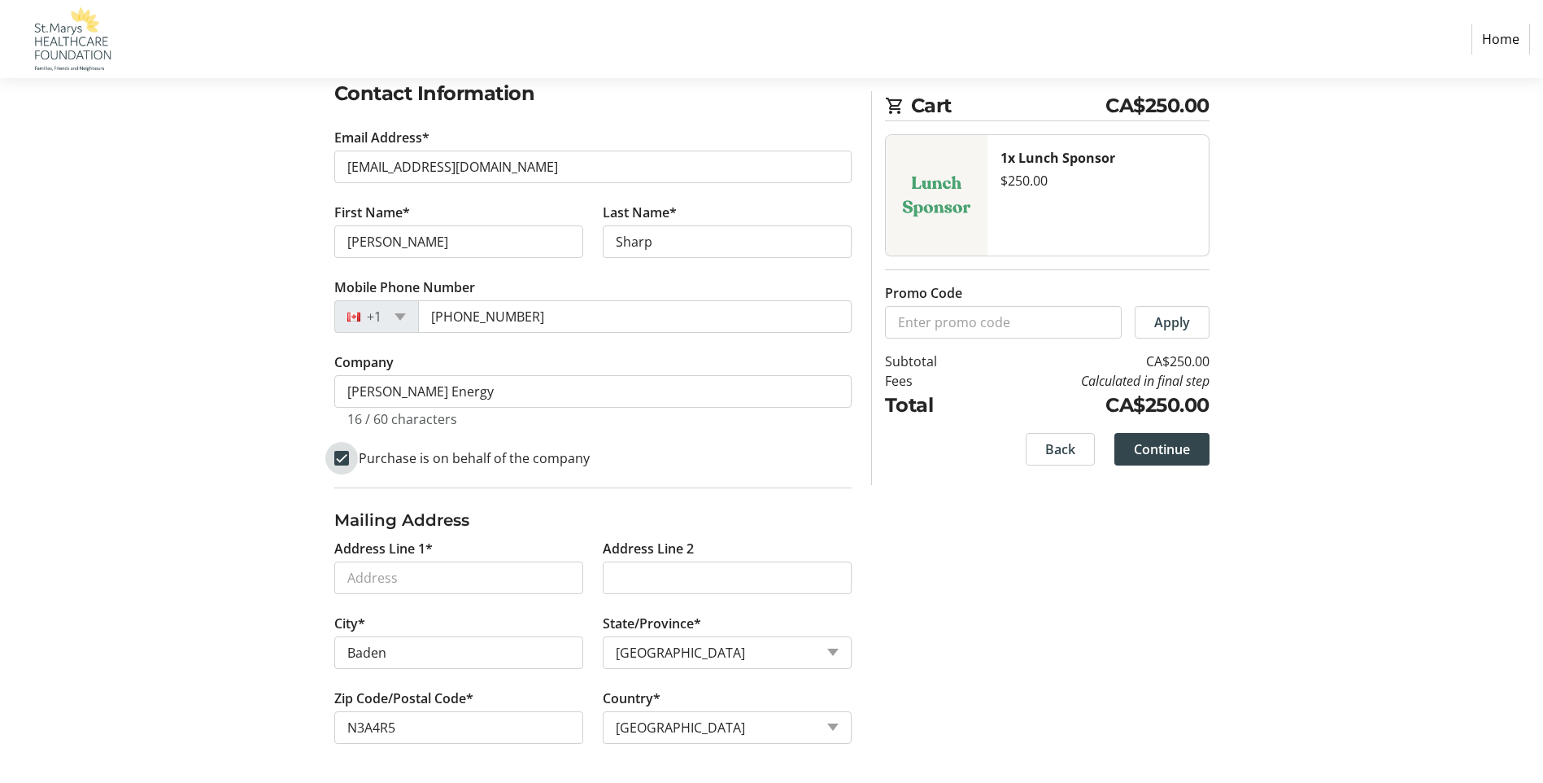
checkbox input "true"
click at [535, 563] on input "Address Line 1*" at bounding box center [458, 577] width 249 height 33
type input "[STREET_ADDRESS][PERSON_NAME]"
click at [1036, 573] on div "Log In to Your Account (Optional) Or continue below to checkout as a guest. Log…" at bounding box center [772, 357] width 1074 height 851
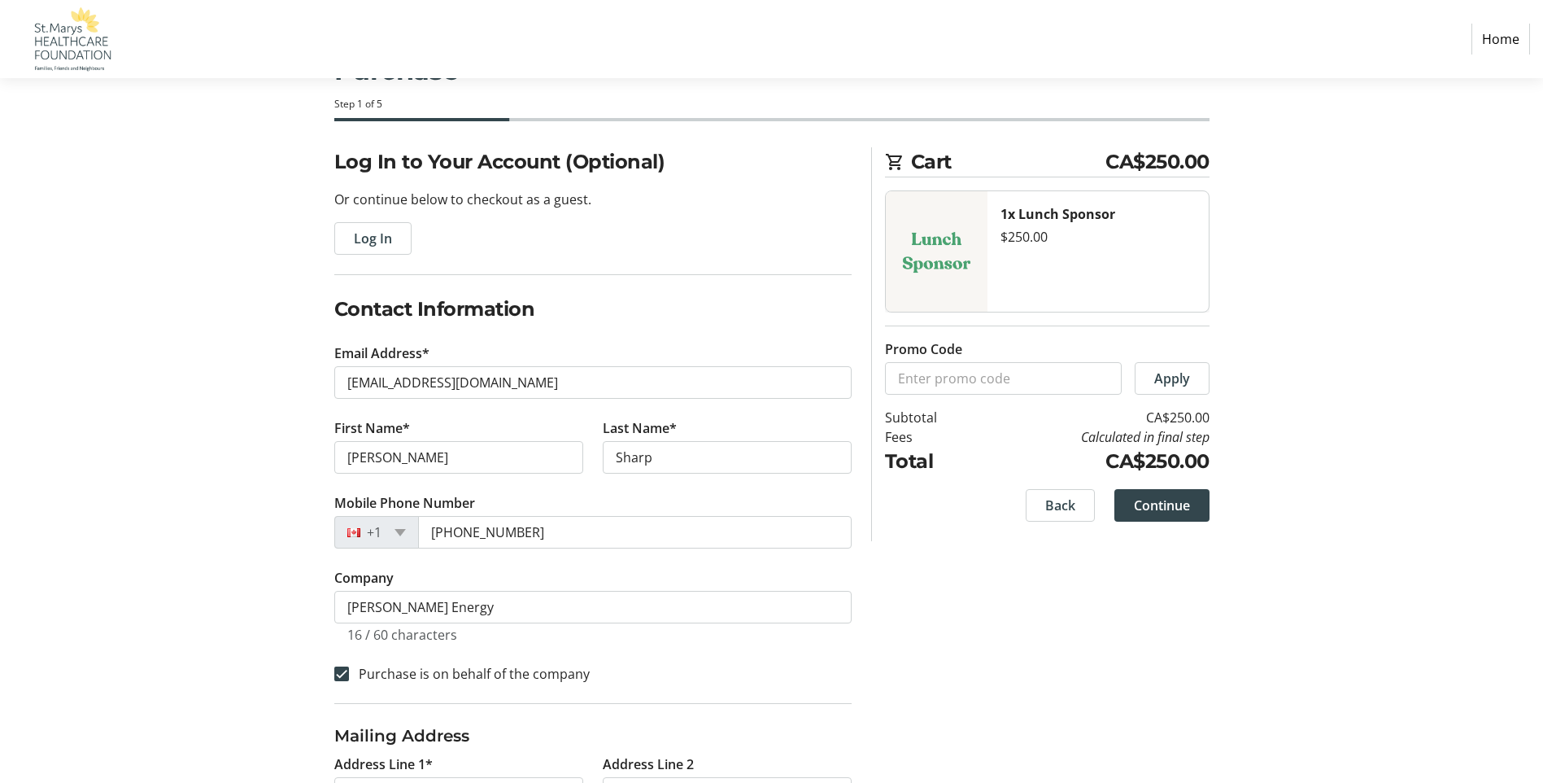
scroll to position [37, 0]
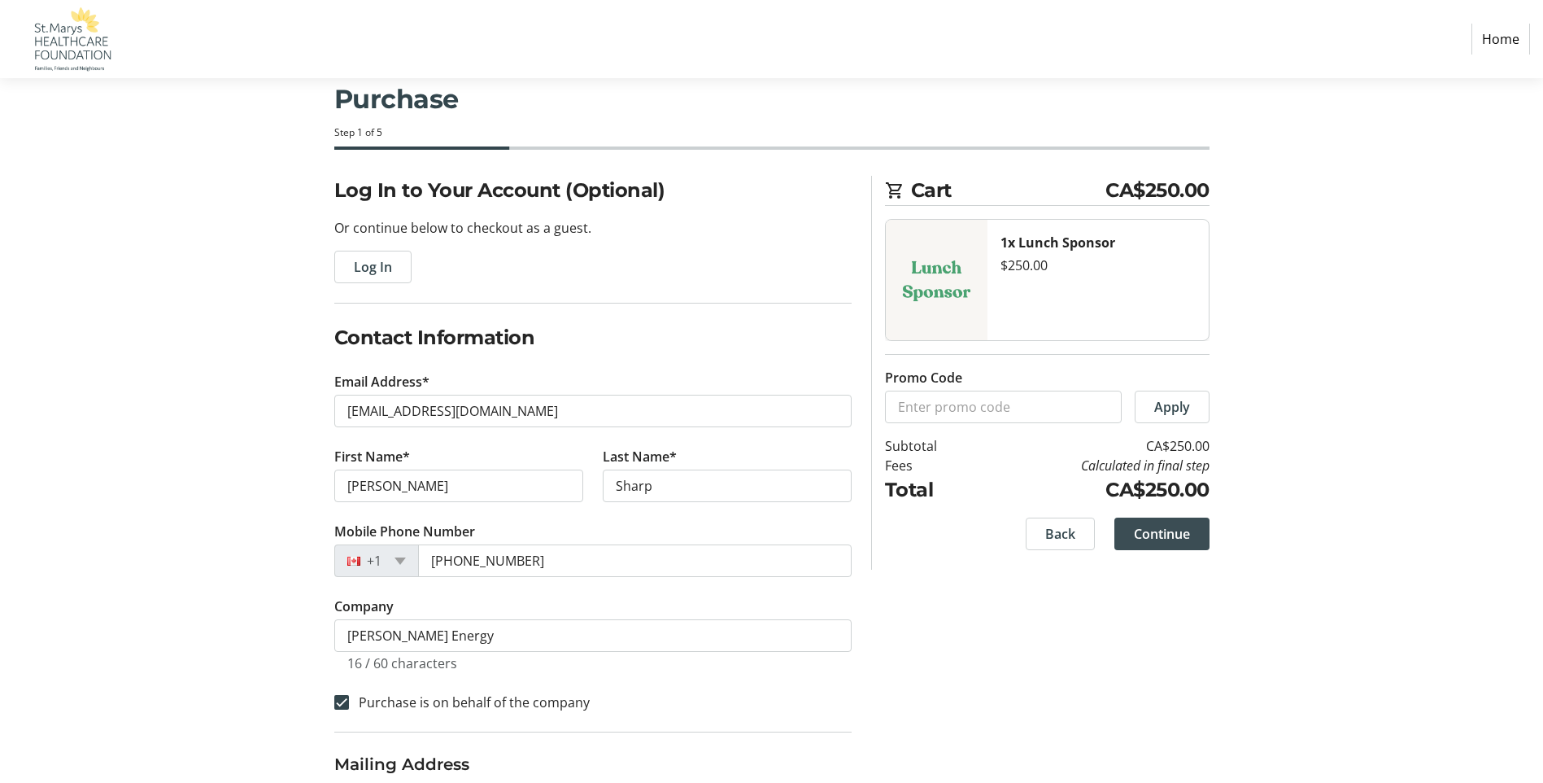
click at [1196, 529] on span at bounding box center [1161, 533] width 95 height 39
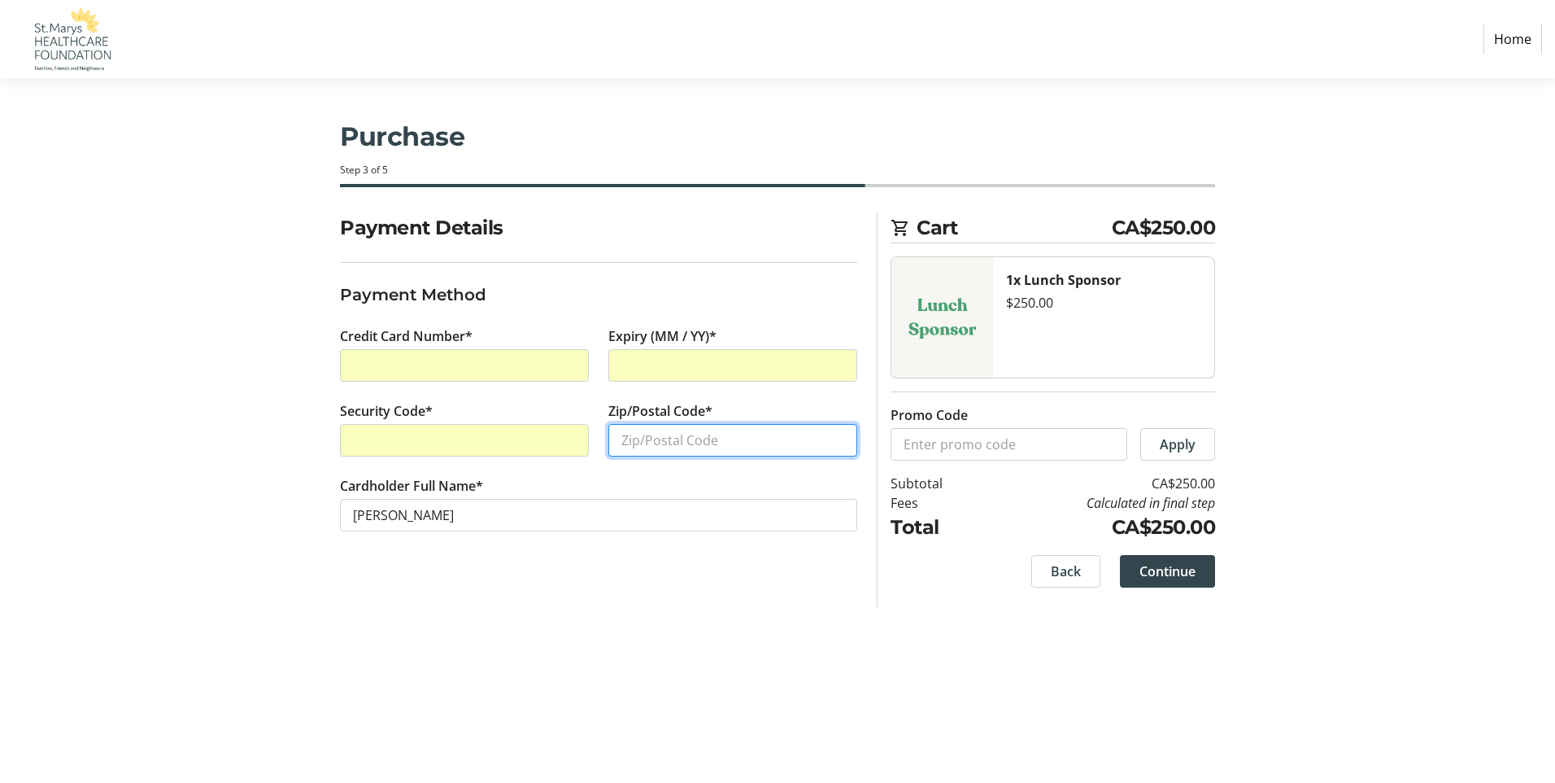
click at [695, 443] on input "Zip/Postal Code*" at bounding box center [732, 440] width 249 height 33
type input "N3A 4R5"
click at [1161, 564] on span "Continue" at bounding box center [1168, 571] width 56 height 20
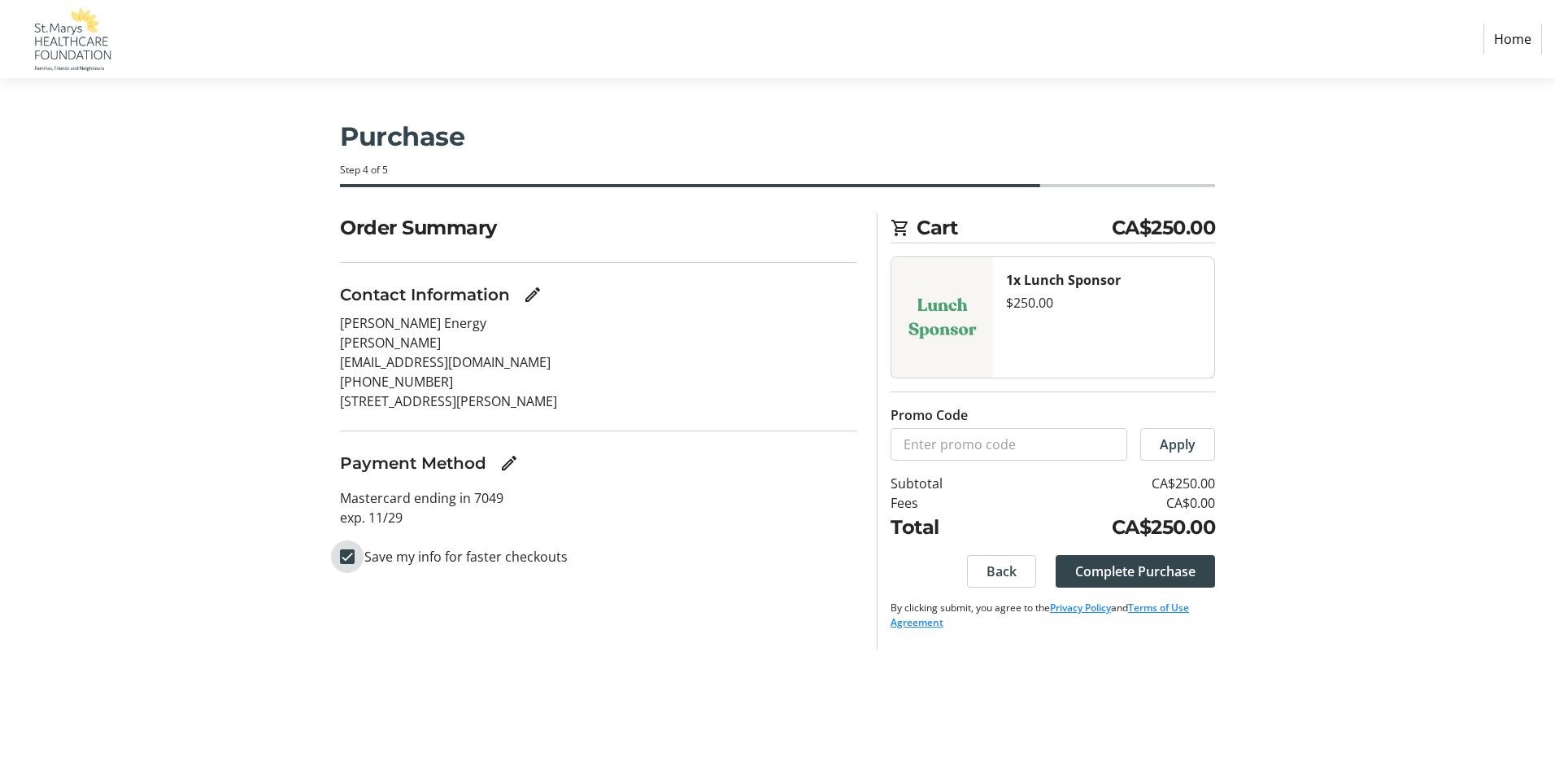
click at [351, 560] on input "Save my info for faster checkouts" at bounding box center [347, 556] width 15 height 15
checkbox input "false"
click at [1163, 573] on span "Complete Purchase" at bounding box center [1135, 571] width 120 height 20
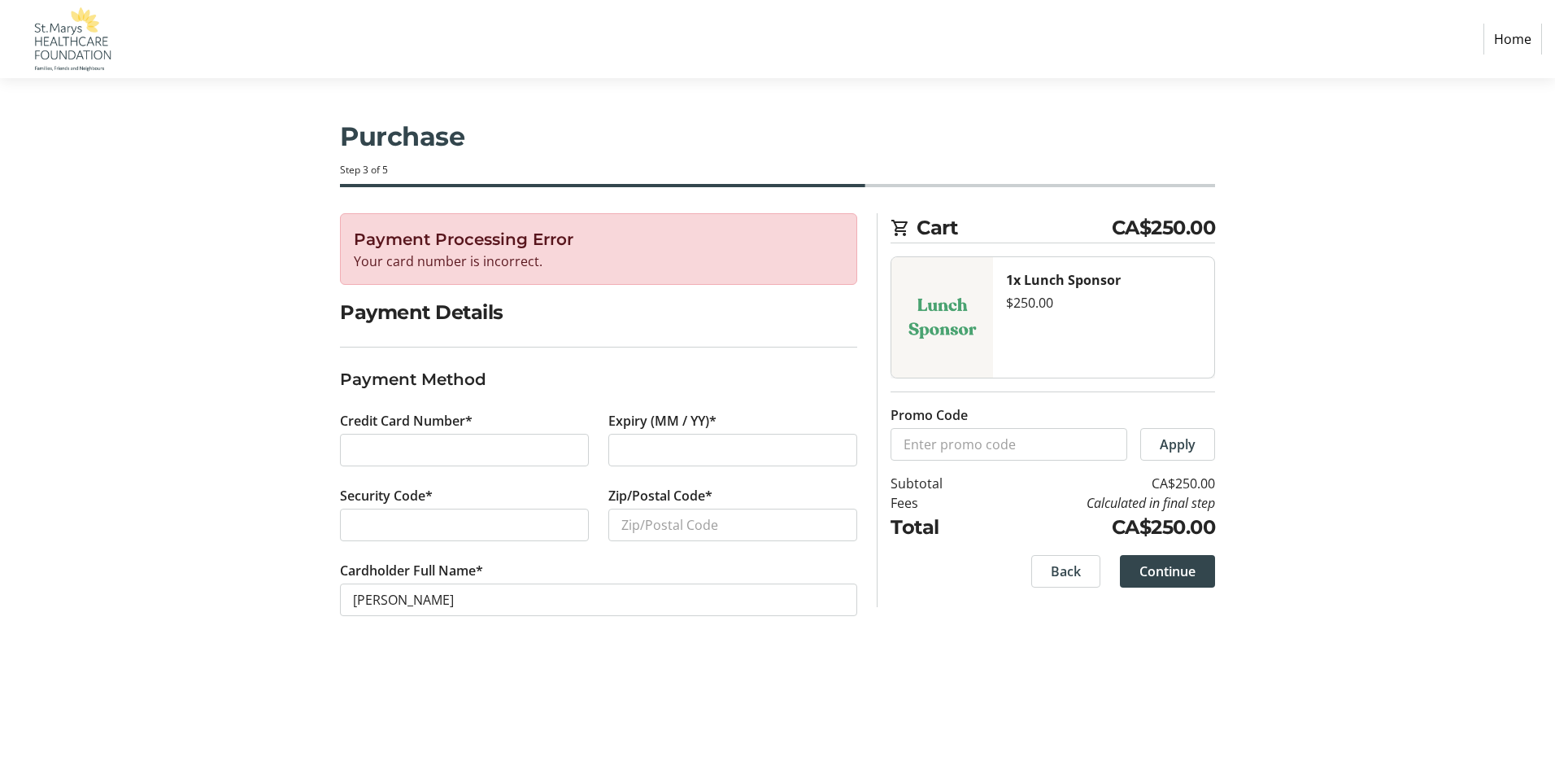
click at [413, 461] on div at bounding box center [464, 450] width 249 height 33
drag, startPoint x: 694, startPoint y: 496, endPoint x: 694, endPoint y: 518, distance: 22.0
click at [700, 513] on tr-form-field "Zip/Postal Code*" at bounding box center [732, 523] width 249 height 75
click at [693, 519] on input "Zip/Postal Code*" at bounding box center [732, 524] width 249 height 33
type input "N3A 4R5"
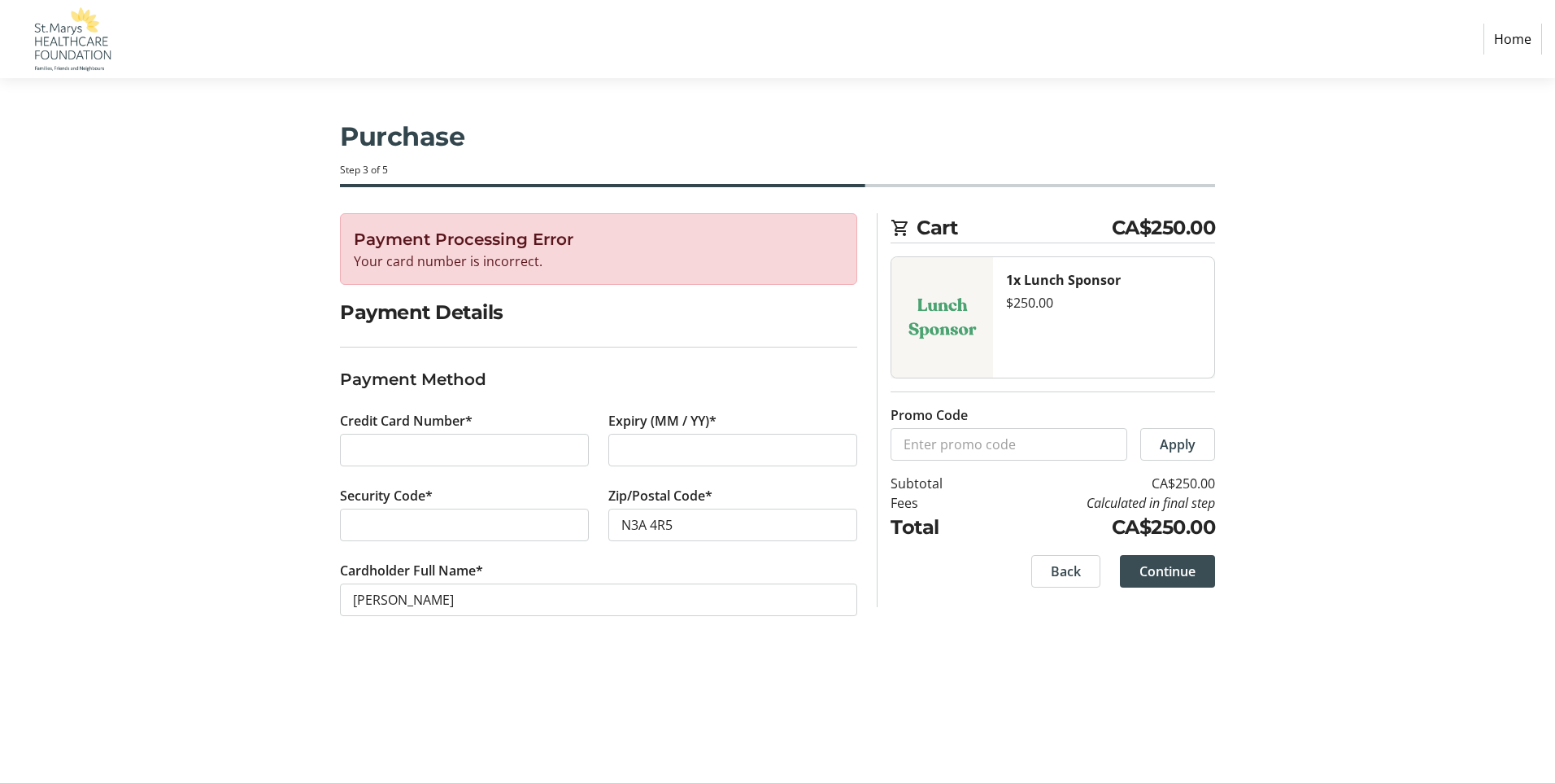
click at [1187, 566] on span "Continue" at bounding box center [1168, 571] width 56 height 20
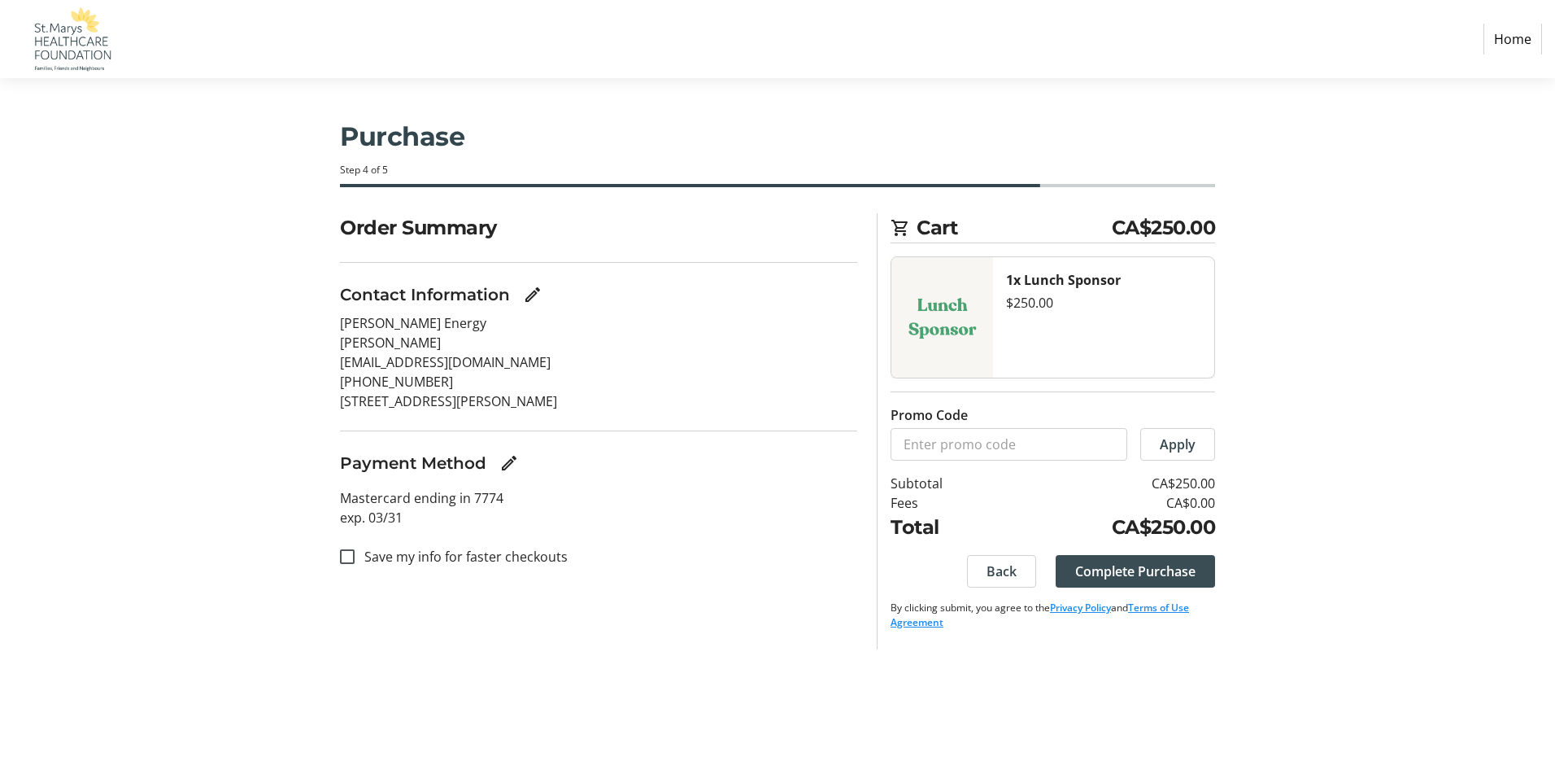
click at [1167, 560] on span at bounding box center [1135, 571] width 159 height 39
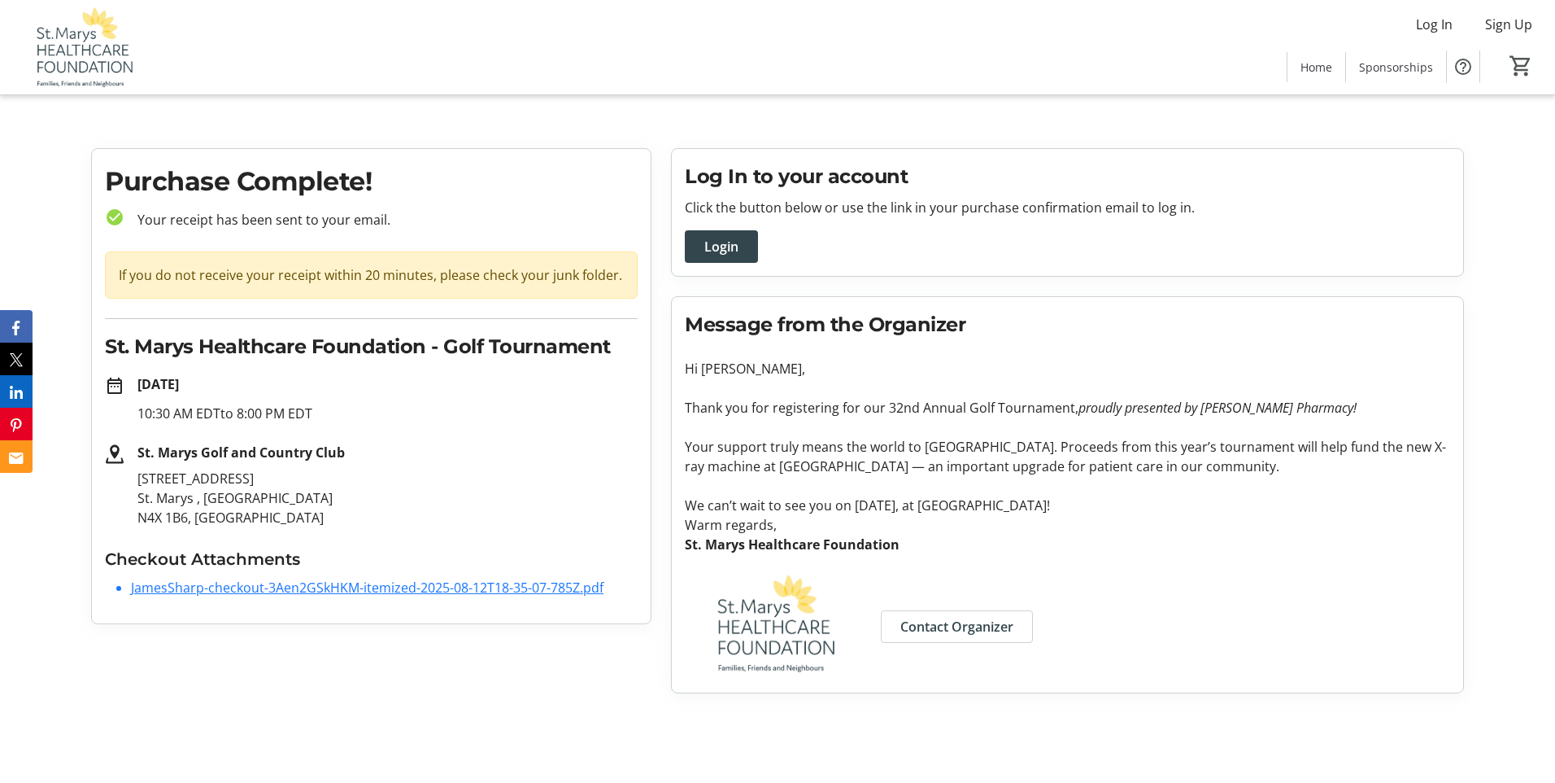
click at [268, 591] on link "JamesSharp-checkout-3Aen2GSkHKM-itemized-2025-08-12T18-35-07-785Z.pdf" at bounding box center [367, 587] width 473 height 18
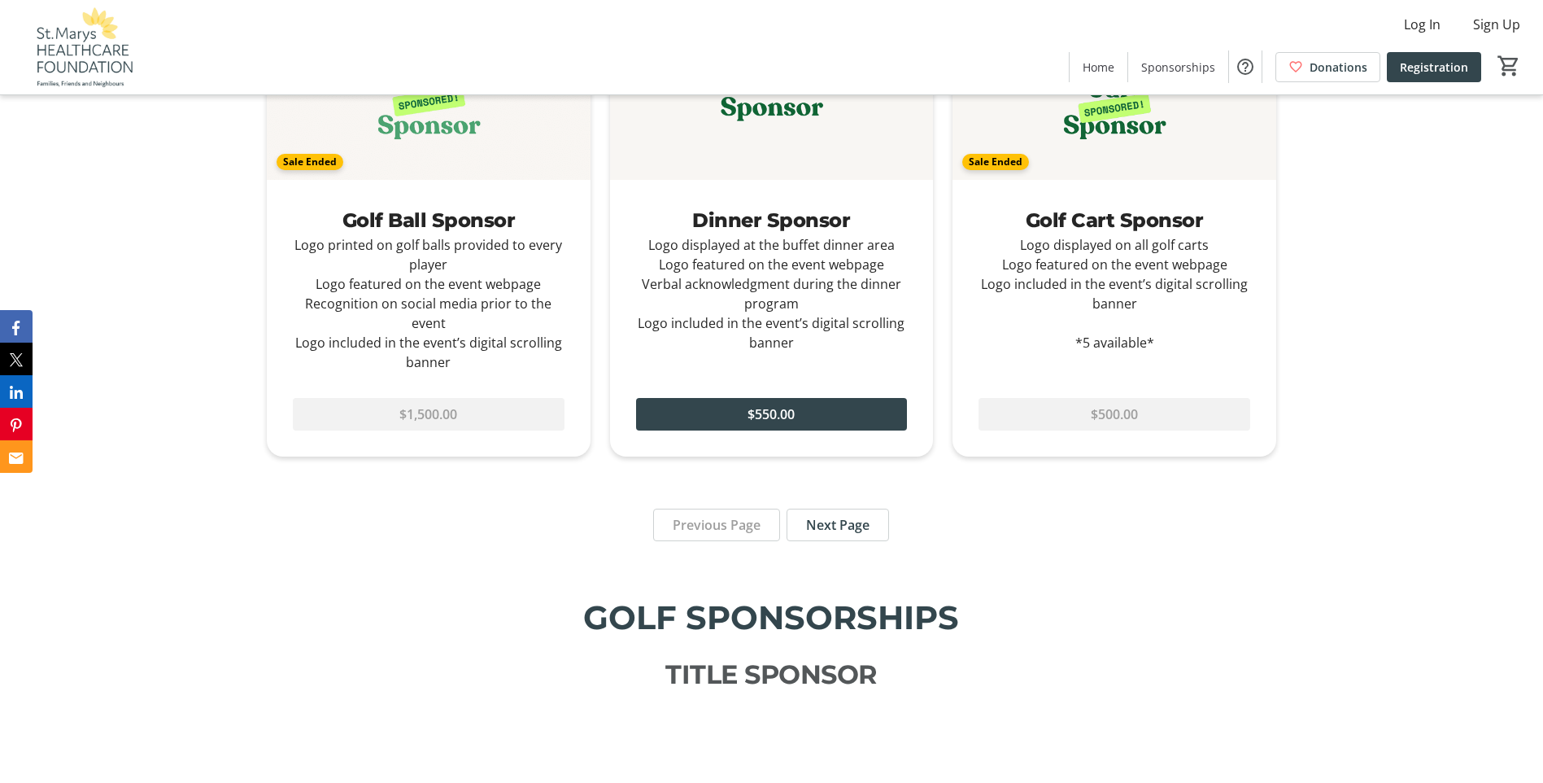
scroll to position [1892, 0]
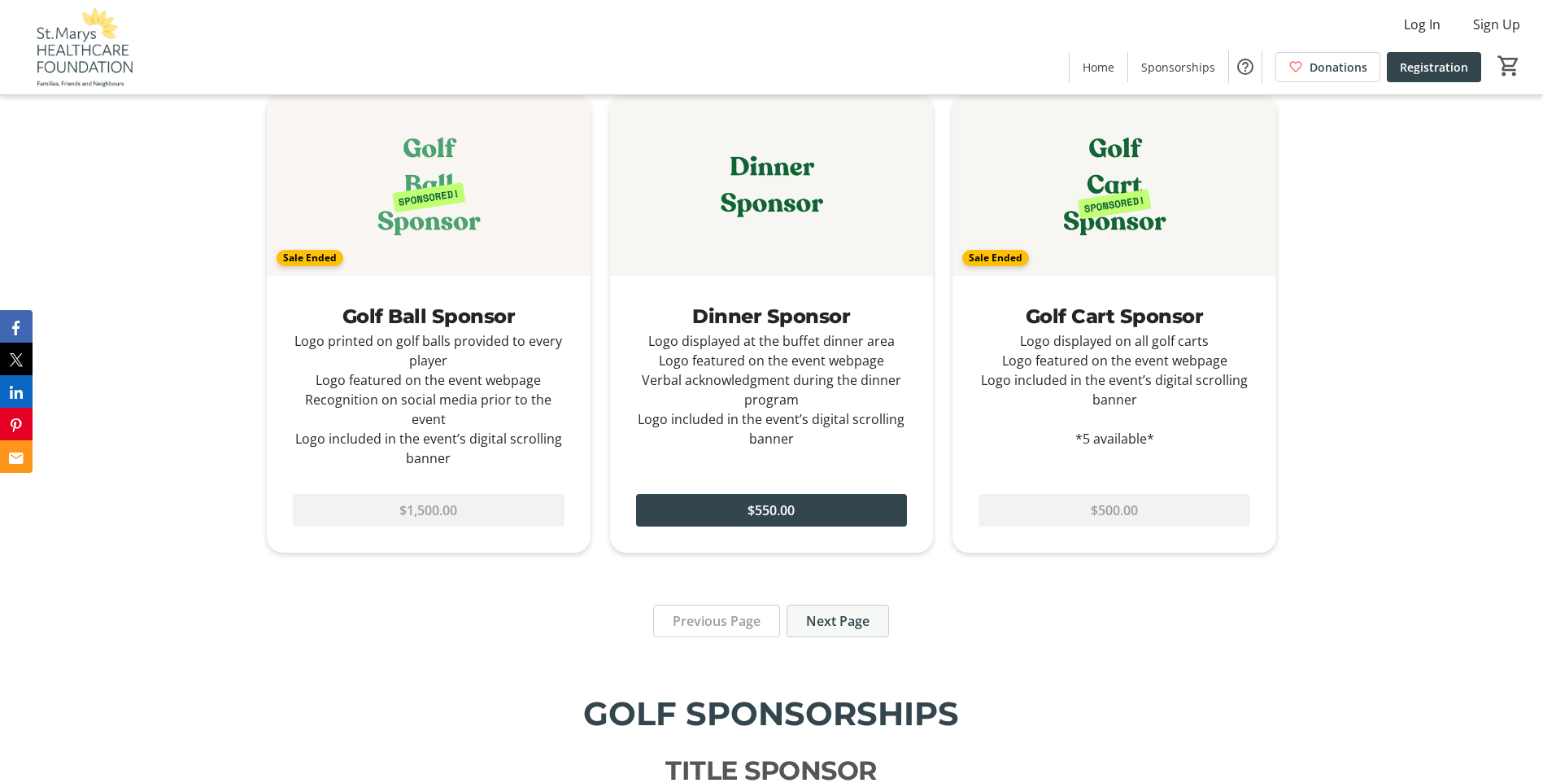
click at [839, 621] on span "Next Page" at bounding box center [837, 621] width 63 height 20
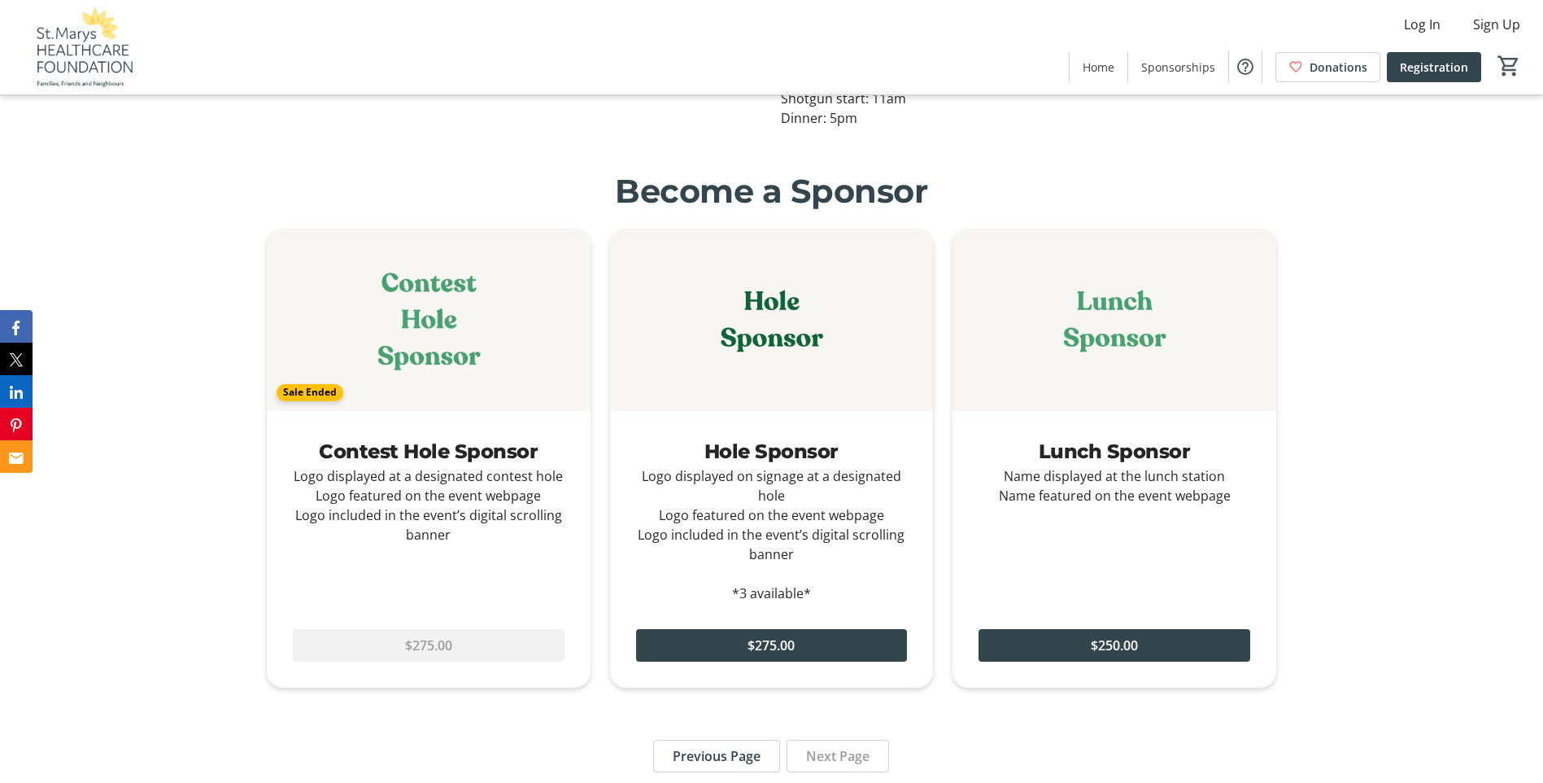
scroll to position [1241, 0]
click at [1095, 652] on span "$250.00" at bounding box center [1114, 644] width 47 height 20
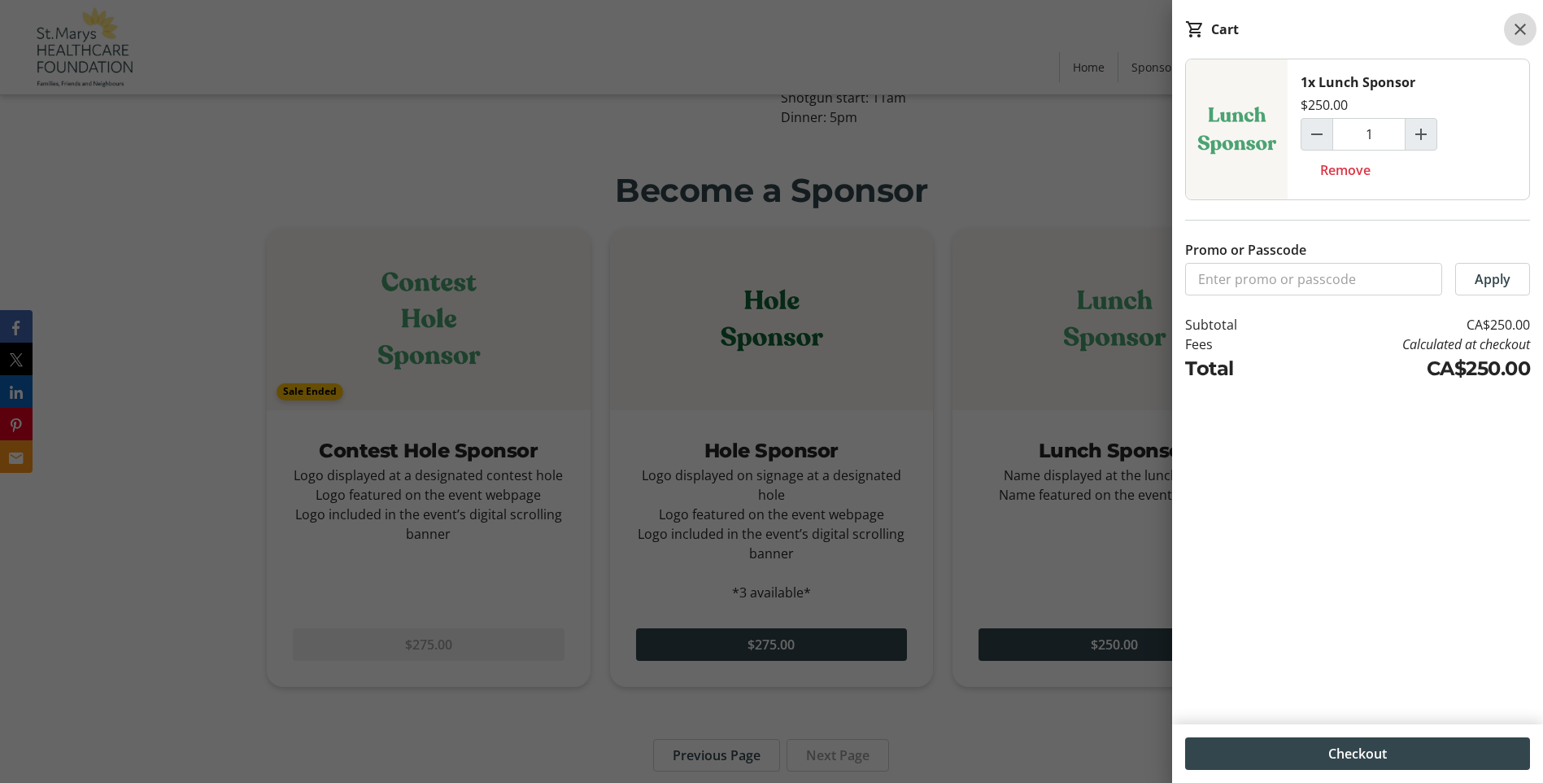
click at [1520, 27] on mat-icon at bounding box center [1521, 30] width 20 height 20
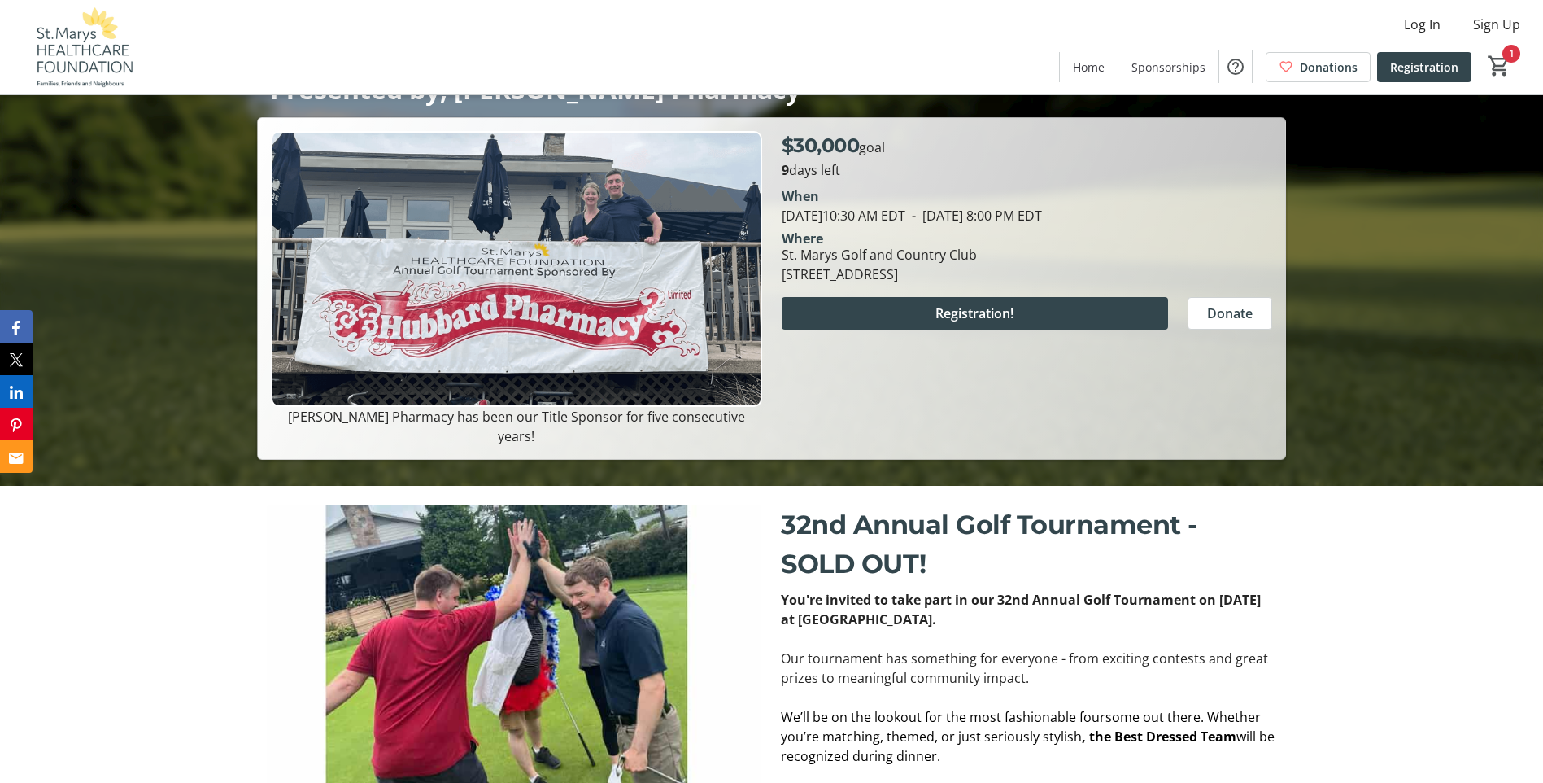
scroll to position [21, 0]
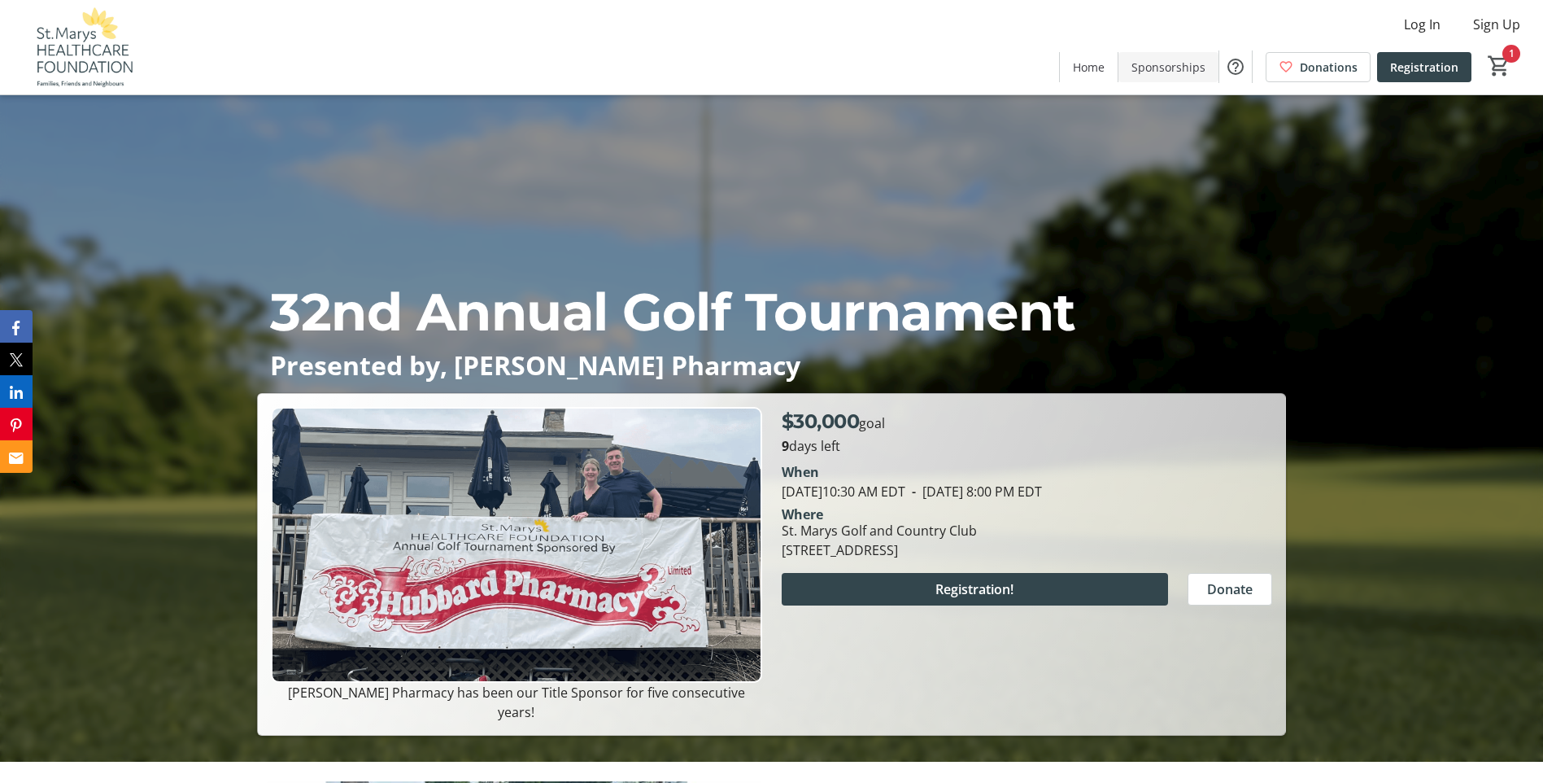
click at [1184, 67] on span "Sponsorships" at bounding box center [1168, 67] width 74 height 17
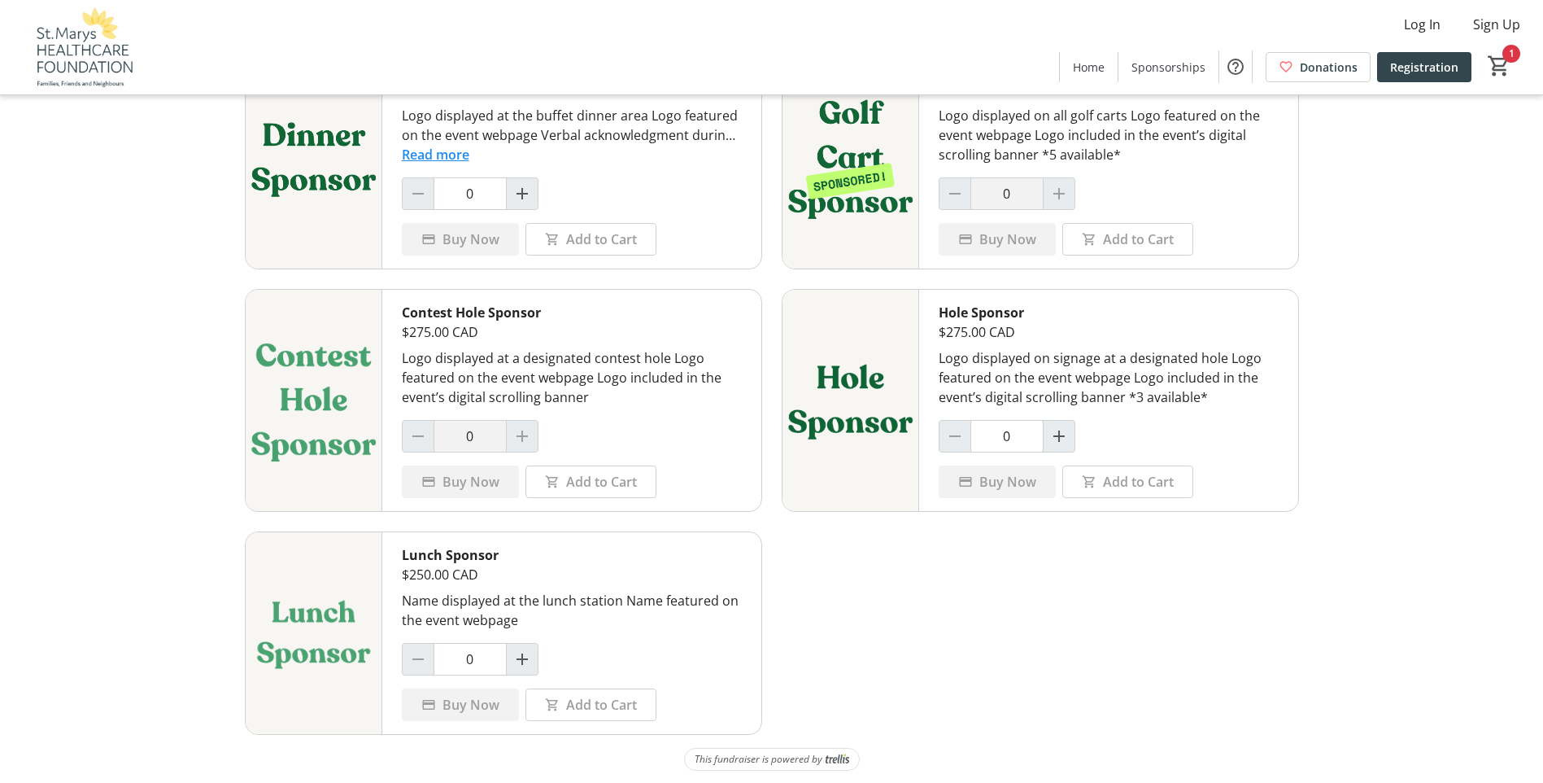
scroll to position [717, 0]
